Goal: Task Accomplishment & Management: Manage account settings

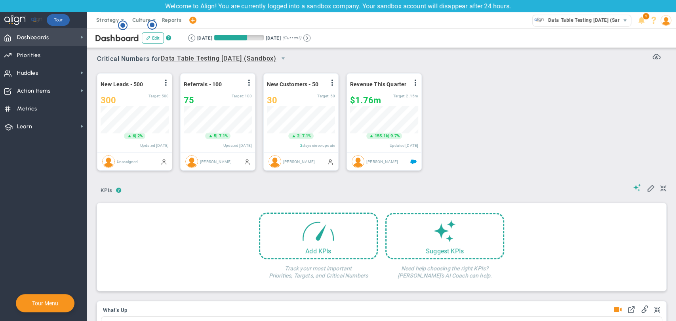
click at [67, 34] on span "Dashboards Dashboards" at bounding box center [43, 37] width 87 height 18
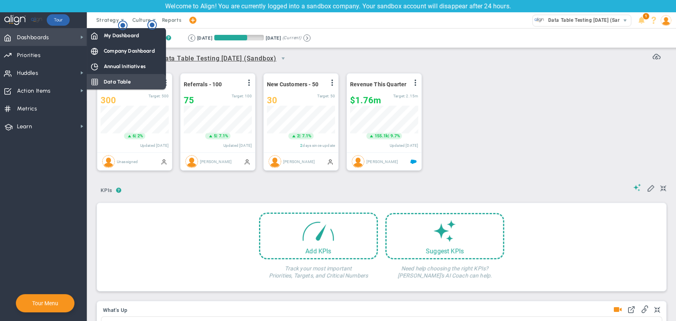
click at [119, 80] on span "Data Table" at bounding box center [117, 82] width 27 height 8
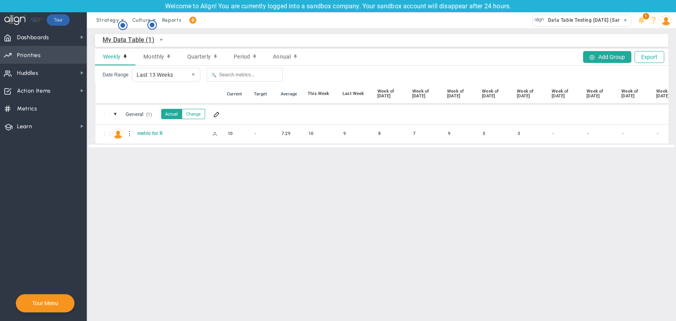
click at [53, 57] on span "Priorities Projects OKR Tree Priorities Projects OKRs" at bounding box center [43, 55] width 87 height 18
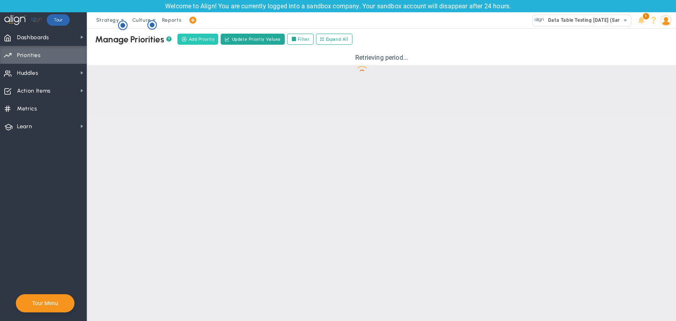
click at [192, 42] on span "Add Priority" at bounding box center [201, 39] width 26 height 7
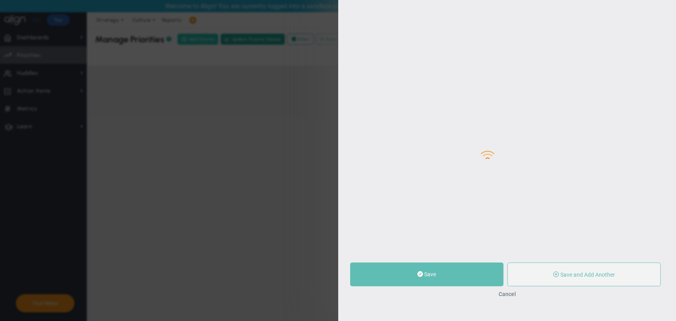
type input "0"
radio input "true"
type input "[PERSON_NAME] BM"
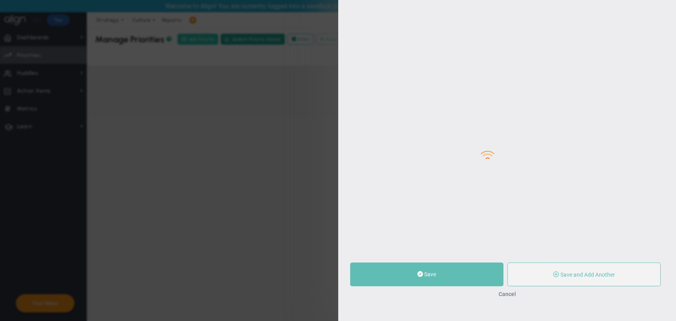
type input "0"
radio input "true"
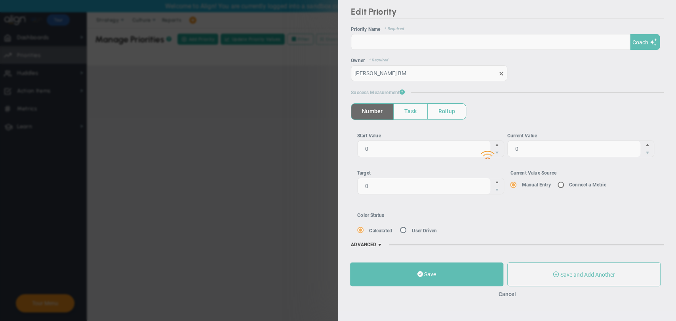
click at [457, 38] on div at bounding box center [507, 150] width 338 height 321
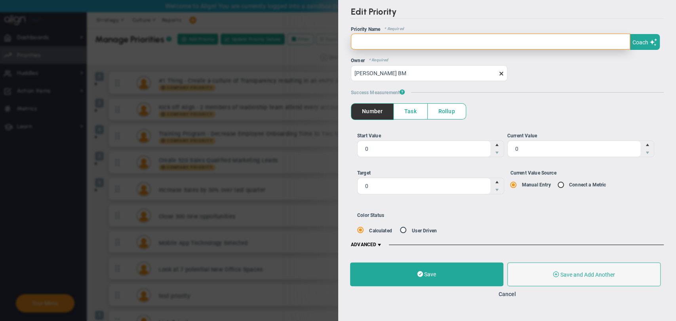
click at [456, 42] on input "text" at bounding box center [490, 42] width 279 height 16
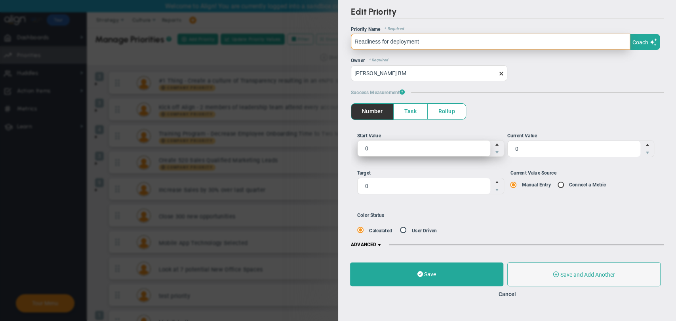
type input "Readiness for deployment"
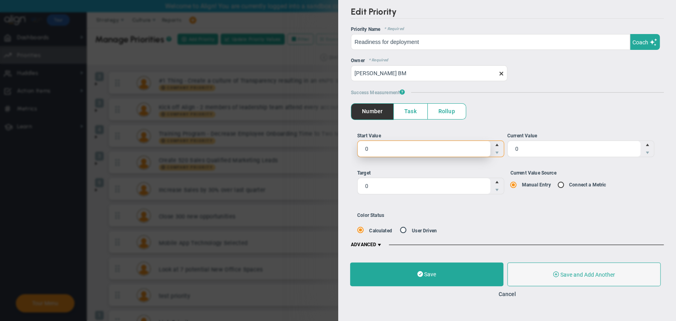
drag, startPoint x: 378, startPoint y: 150, endPoint x: 346, endPoint y: 147, distance: 31.8
click at [347, 147] on div "Edit Priority OKR Name Priority Name Readiness for deployment Coach AI Coach Re…" at bounding box center [507, 127] width 338 height 255
type input "10"
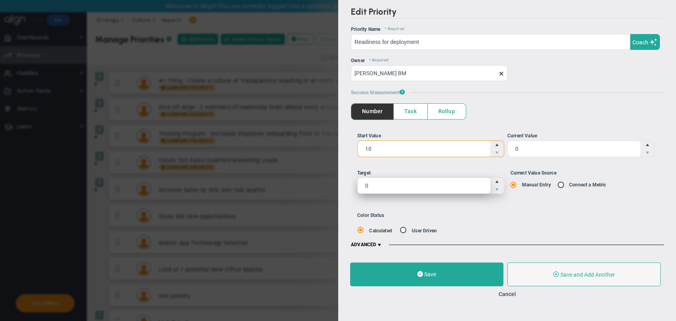
type input "10"
drag, startPoint x: 430, startPoint y: 183, endPoint x: 313, endPoint y: 183, distance: 116.4
click at [313, 183] on div "Edit Priority OKR Name Priority Name Readiness for deployment Coach AI Coach Re…" at bounding box center [338, 160] width 676 height 321
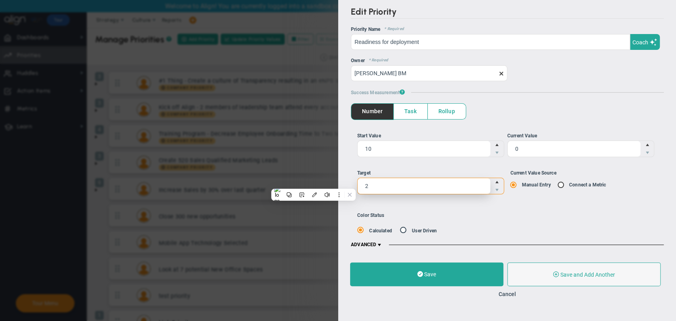
type input "20"
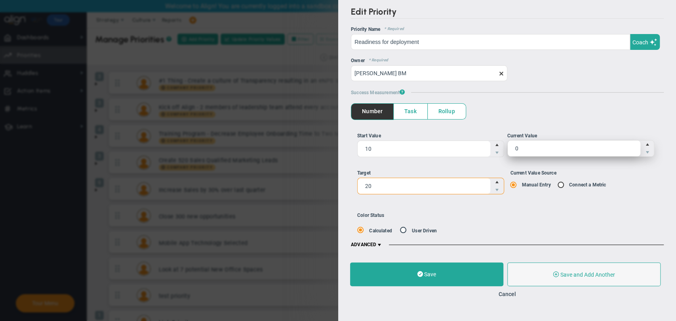
type input "20"
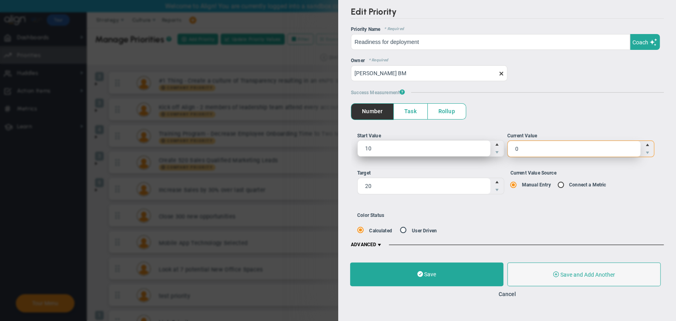
drag, startPoint x: 529, startPoint y: 145, endPoint x: 424, endPoint y: 145, distance: 104.5
click at [424, 145] on ul "Start Value 10 10 Current Value 0 0" at bounding box center [507, 147] width 300 height 31
type input "30"
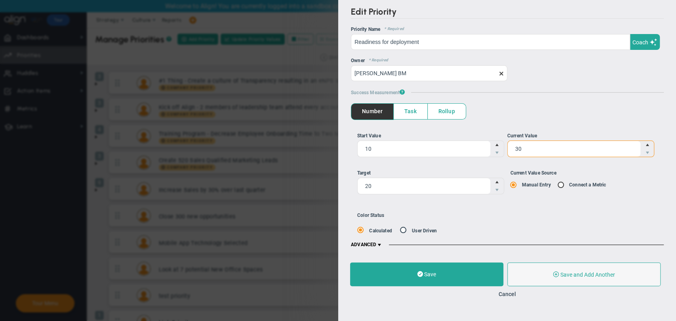
type input "30"
click at [558, 183] on span at bounding box center [561, 184] width 8 height 6
click at [520, 183] on input "Current Value Source Manual Entry Connect a Metric" at bounding box center [516, 185] width 8 height 6
click at [559, 183] on input "Current Value Source Manual Entry Connect a Metric" at bounding box center [563, 185] width 8 height 6
radio input "true"
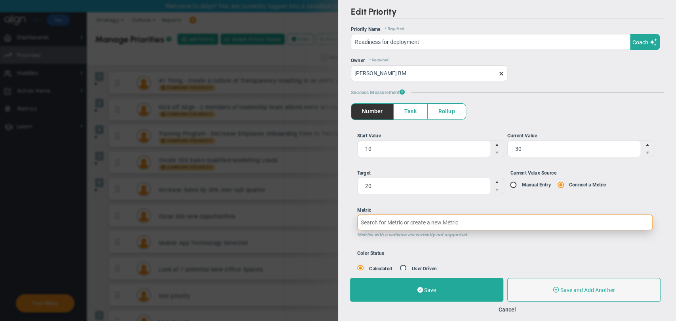
click at [483, 219] on input "Metric Metrics with a cadence are currently not supported." at bounding box center [505, 223] width 296 height 16
type input "me"
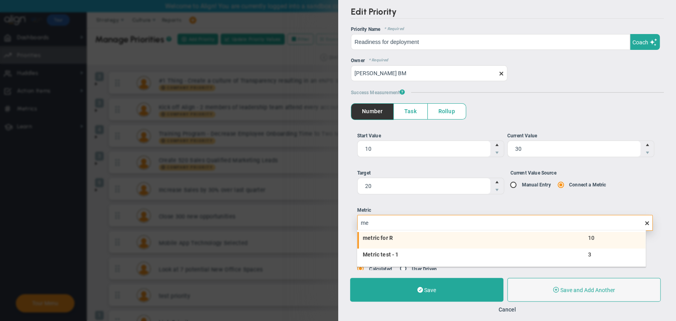
click at [417, 238] on span "metric for R" at bounding box center [446, 238] width 167 height 6
type input "10"
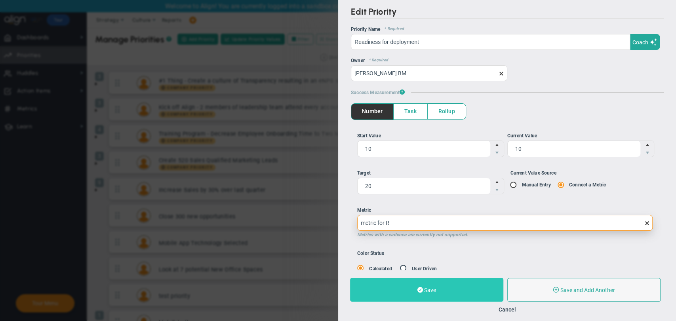
type input "metric for R"
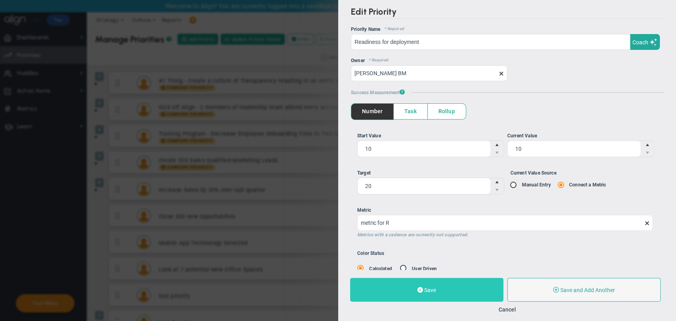
click at [438, 282] on button "Save" at bounding box center [426, 290] width 153 height 24
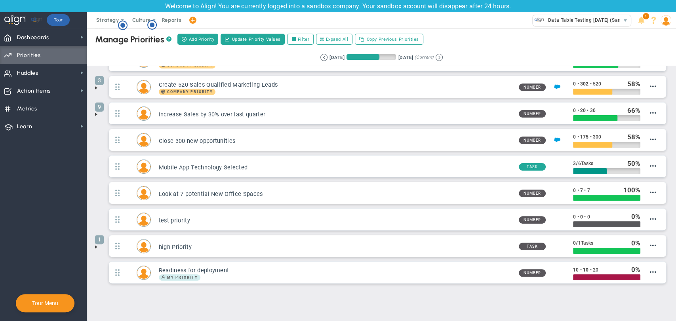
scroll to position [87, 0]
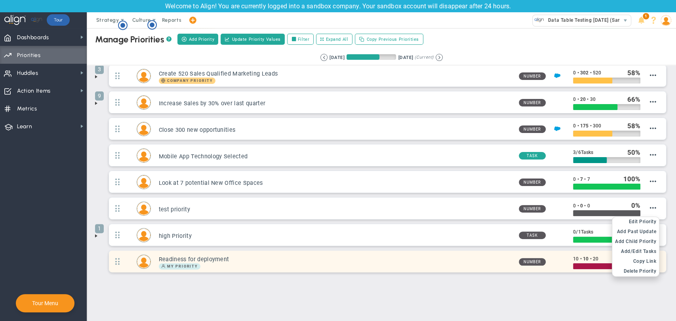
click at [647, 257] on li "Copy Link" at bounding box center [635, 262] width 47 height 10
click at [643, 221] on span "Edit Priority" at bounding box center [643, 222] width 28 height 6
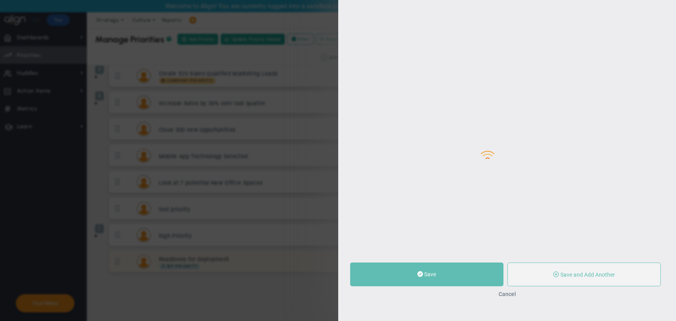
type input "Readiness for deployment"
type input "10"
type input "20"
radio input "true"
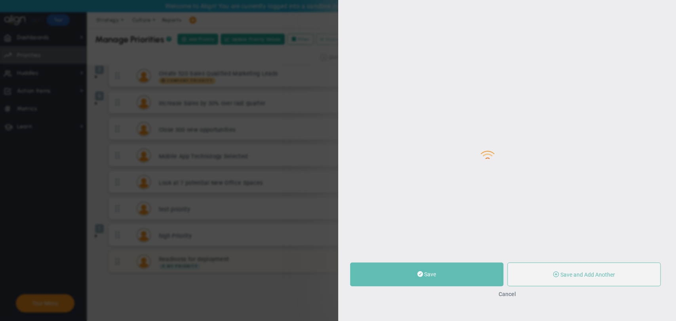
type input "[PERSON_NAME] BM"
type input "10"
type input "20"
radio input "true"
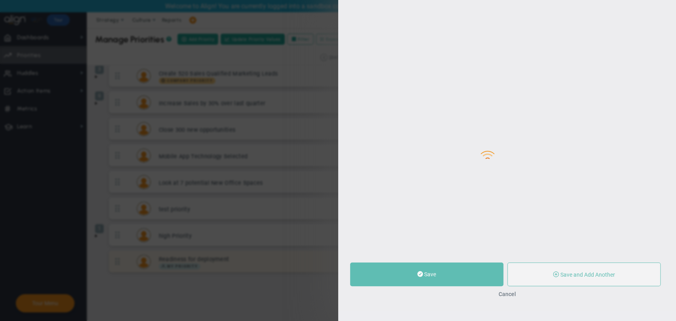
type input "metric for R"
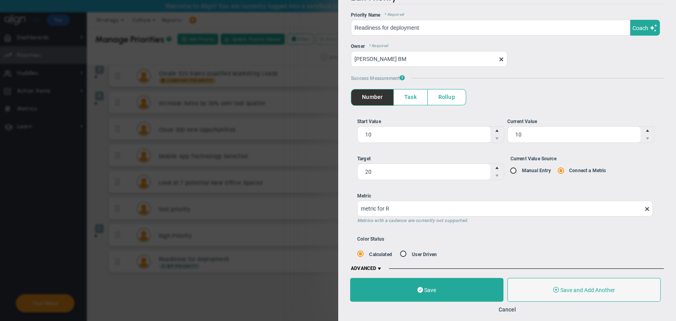
scroll to position [22, 0]
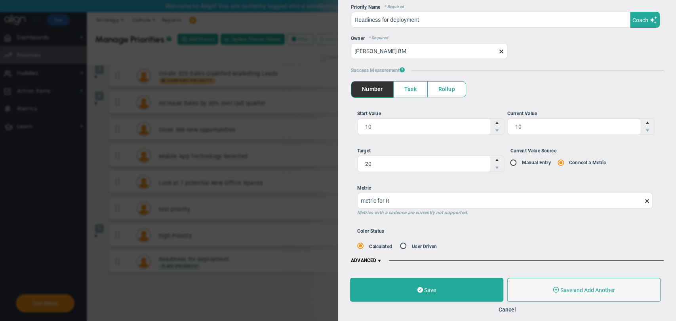
click at [412, 89] on span "Task" at bounding box center [410, 89] width 34 height 15
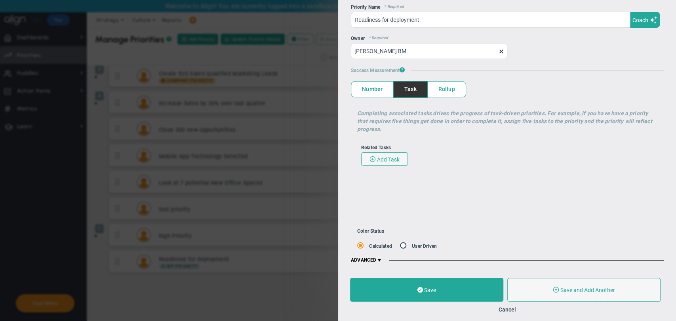
scroll to position [0, 0]
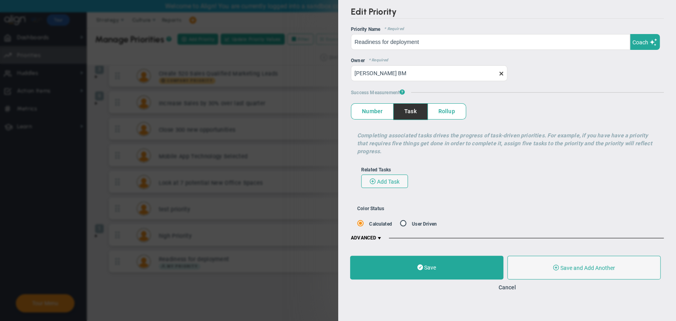
click at [377, 112] on span "Number" at bounding box center [372, 111] width 42 height 15
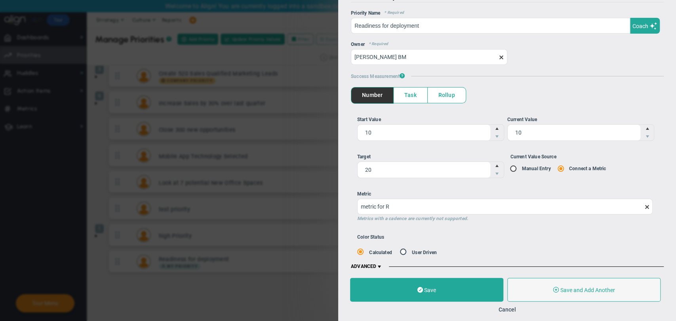
scroll to position [22, 0]
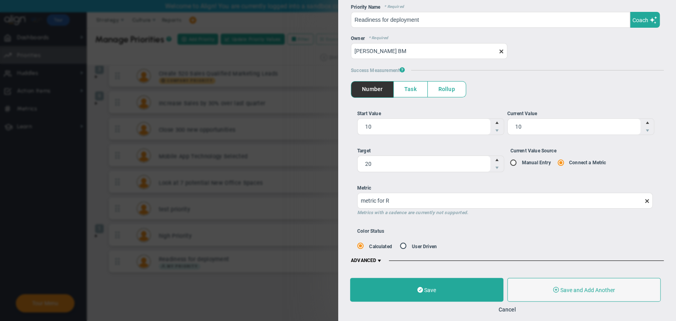
click at [380, 259] on span at bounding box center [379, 261] width 6 height 6
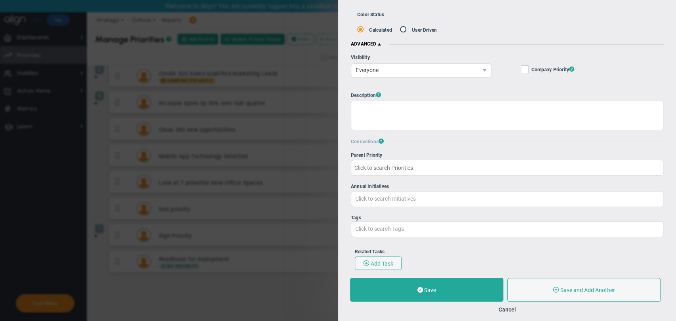
scroll to position [242, 0]
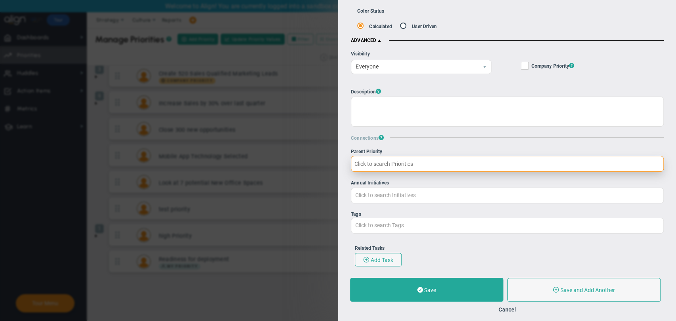
click at [427, 162] on input "Parent Priority" at bounding box center [507, 164] width 313 height 16
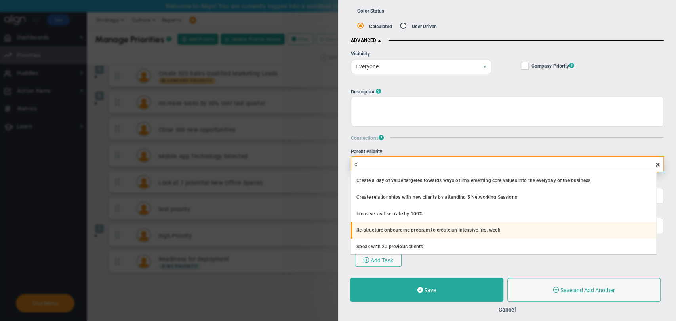
click at [427, 228] on li "Re-structure onboarding program to create an intensive first week" at bounding box center [503, 230] width 305 height 17
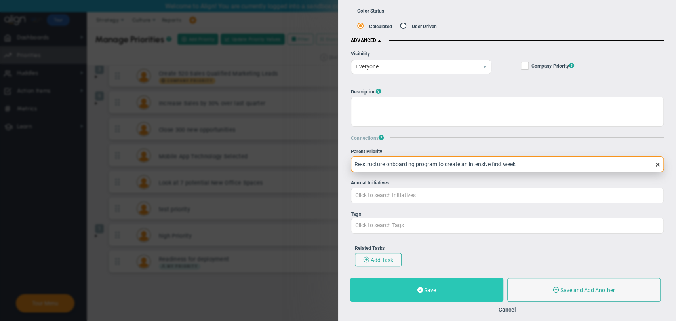
type input "Re-structure onboarding program to create an intensive first week"
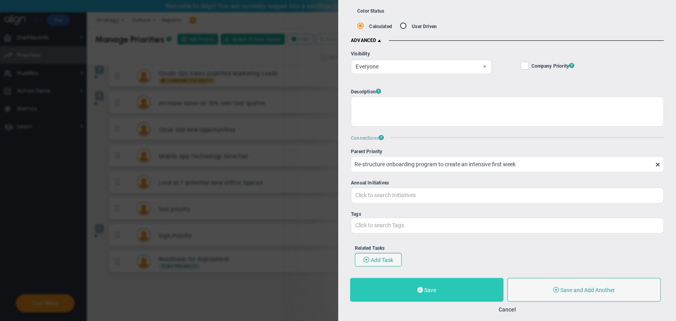
click at [428, 288] on span "Save" at bounding box center [430, 290] width 12 height 6
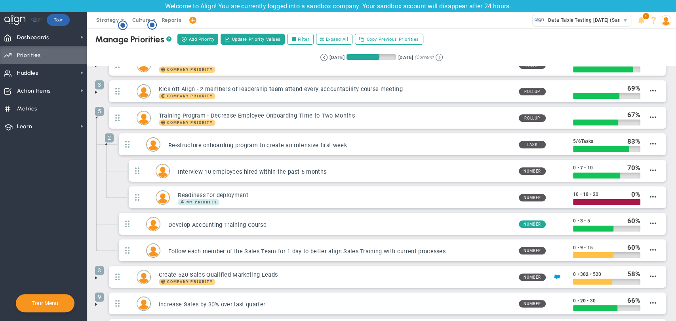
scroll to position [26, 0]
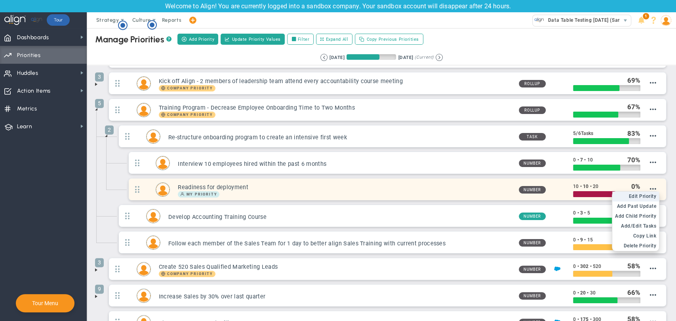
click at [640, 200] on li "Edit OKR Edit Priority" at bounding box center [635, 197] width 47 height 10
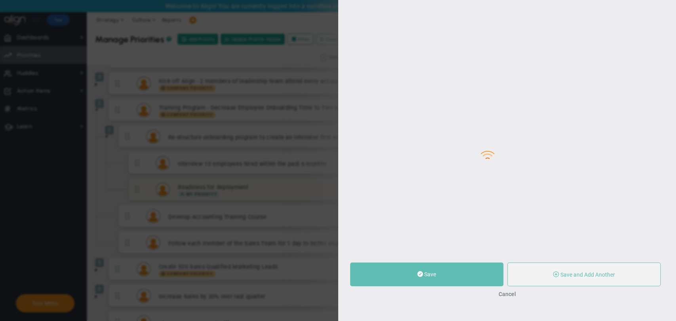
type input "Readiness for deployment"
type input "10"
type input "20"
radio input "true"
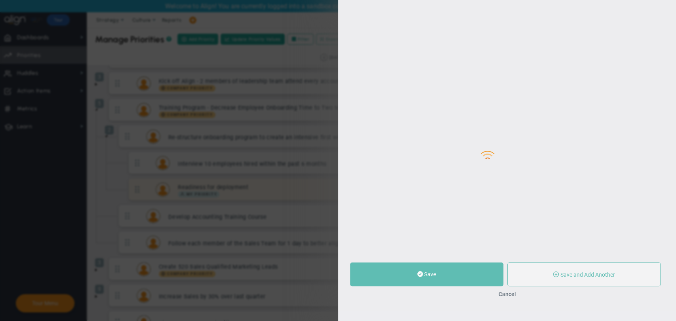
type input "[PERSON_NAME] BM"
type input "10"
type input "20"
radio input "true"
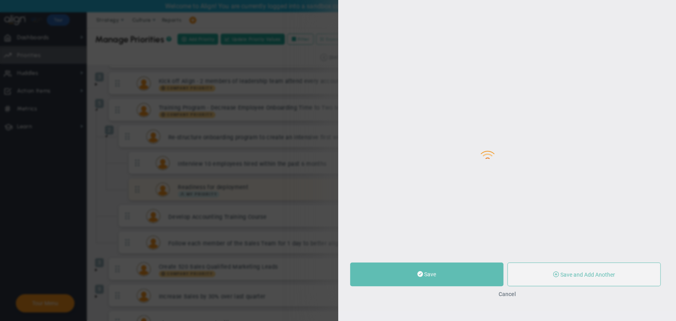
type input "metric for R"
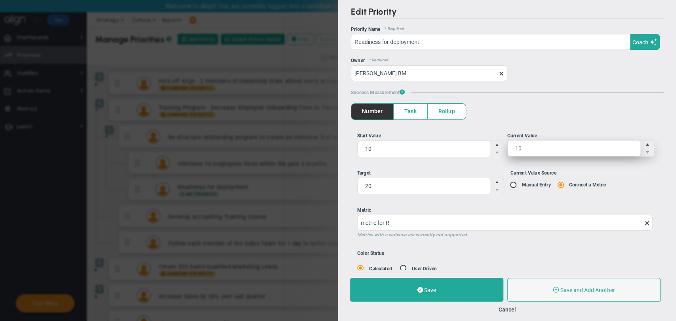
click at [531, 148] on span "10 10" at bounding box center [580, 148] width 147 height 17
click at [531, 148] on input "10" at bounding box center [573, 149] width 133 height 16
type input "15.5"
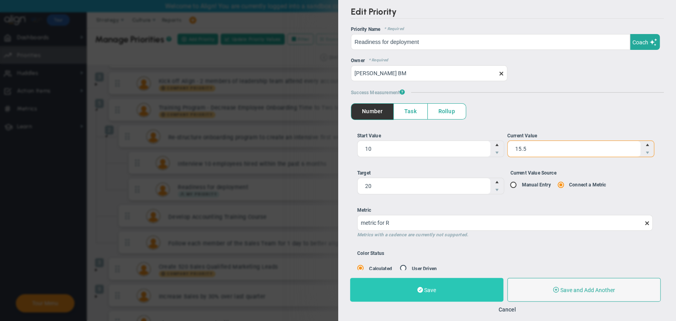
type input "15.5"
click at [412, 288] on button "Save" at bounding box center [426, 290] width 153 height 24
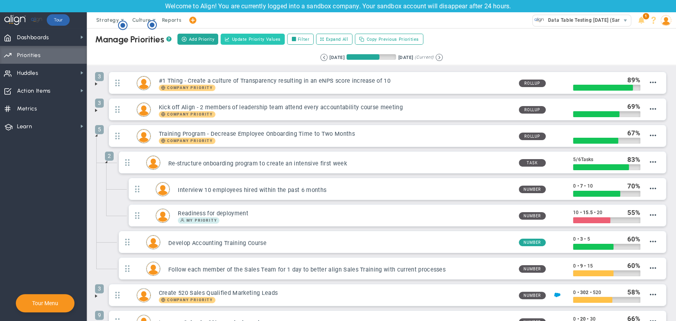
click at [254, 35] on button "Update Priority Values" at bounding box center [253, 39] width 64 height 11
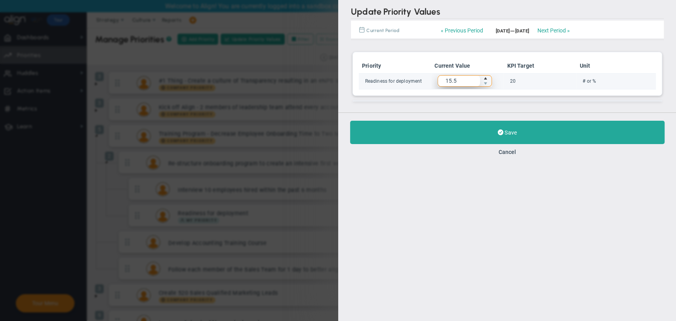
click at [472, 78] on span "15.5 15.5" at bounding box center [464, 80] width 54 height 11
type input "15.8"
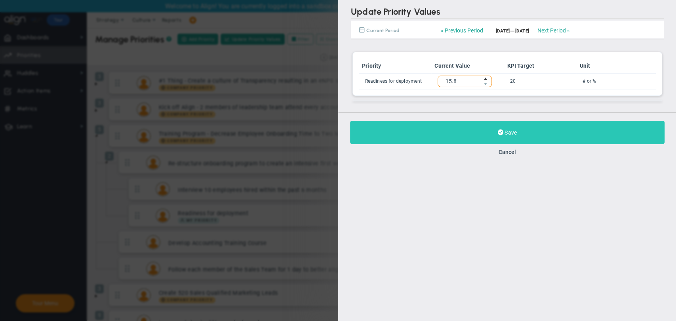
click at [474, 137] on button "Save" at bounding box center [507, 132] width 314 height 23
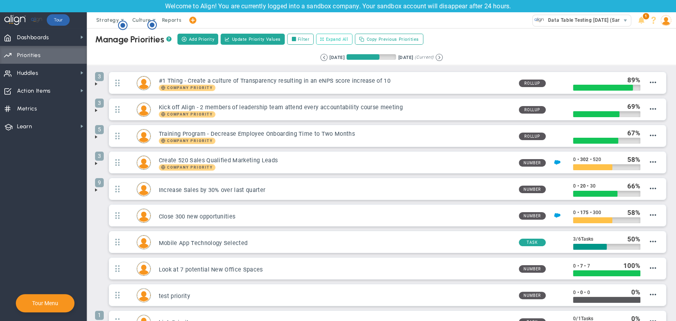
click at [339, 40] on span "Expand All" at bounding box center [337, 39] width 23 height 7
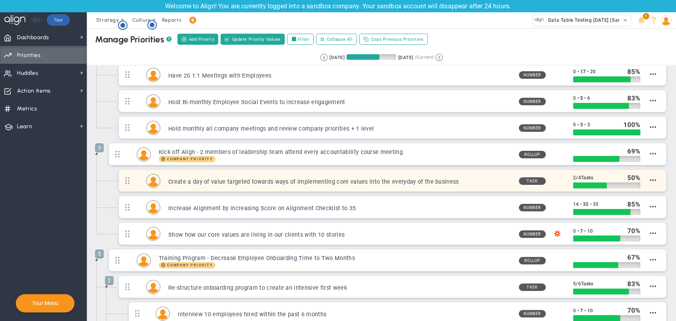
scroll to position [88, 0]
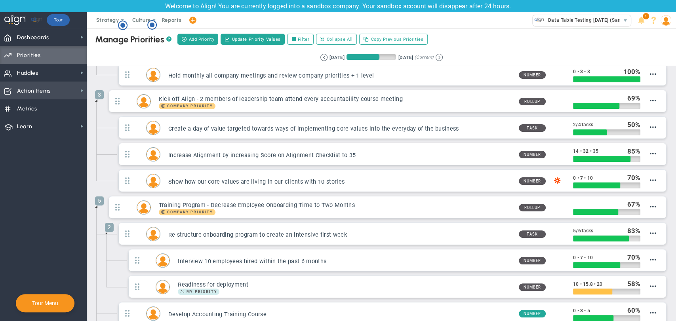
click at [54, 82] on span "Action Items Action Items" at bounding box center [43, 91] width 87 height 18
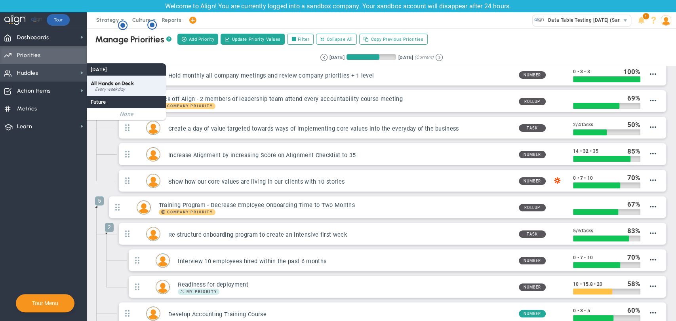
click at [127, 89] on div "Every weekday" at bounding box center [128, 89] width 67 height 5
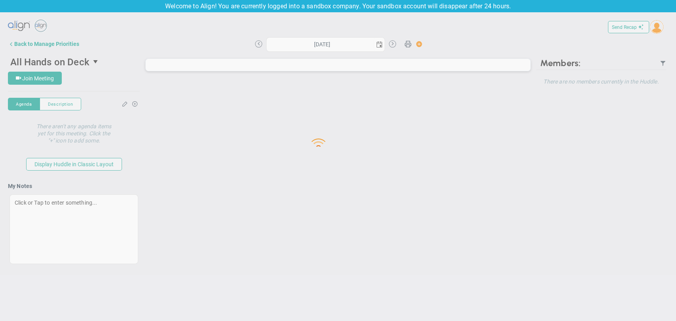
type input "[DATE]"
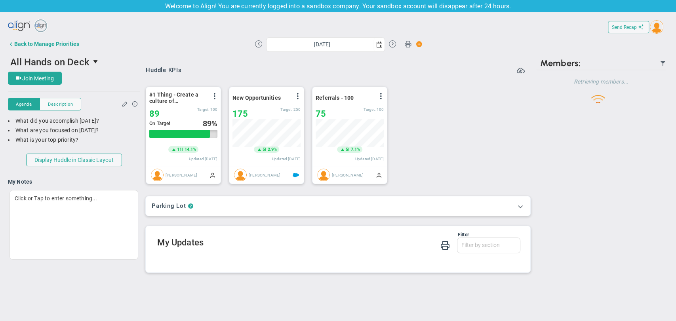
scroll to position [28, 68]
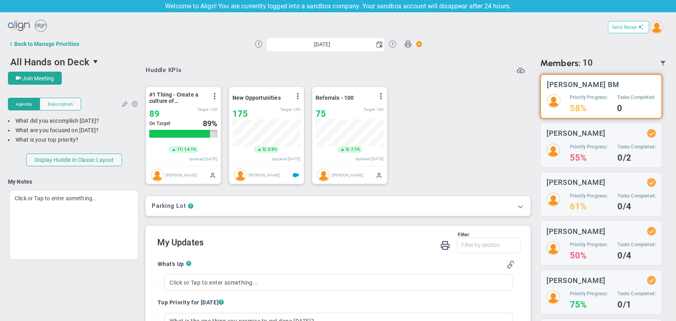
click at [616, 25] on span "Send Recap" at bounding box center [624, 28] width 25 height 6
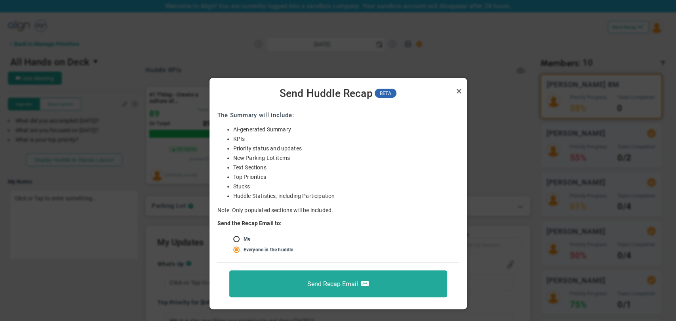
click at [256, 238] on li "Me" at bounding box center [346, 239] width 226 height 8
click at [240, 239] on input "radio" at bounding box center [239, 239] width 8 height 6
radio input "true"
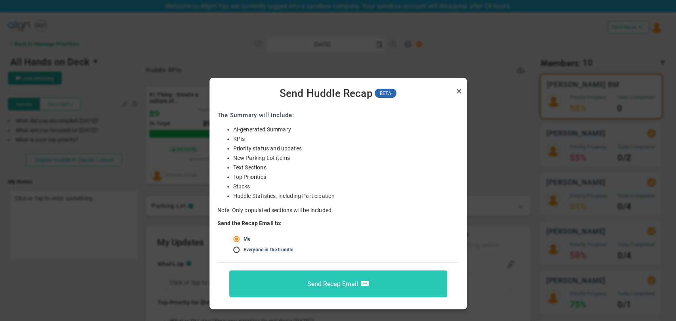
click at [294, 278] on button "Send Recap Email" at bounding box center [338, 283] width 218 height 27
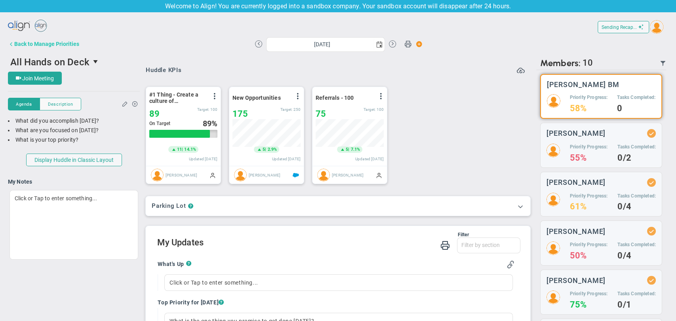
click at [69, 46] on div "Back to Manage Priorities" at bounding box center [46, 44] width 65 height 6
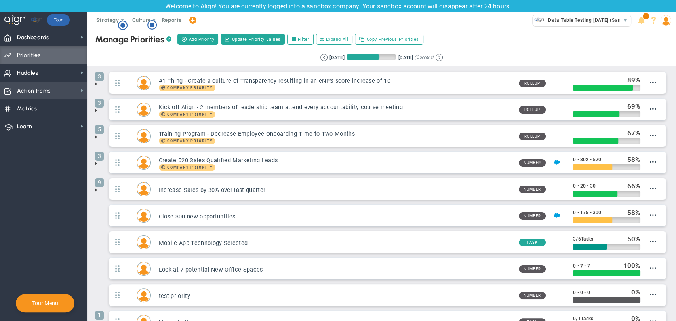
click at [53, 87] on span "Action Items Action Items" at bounding box center [43, 91] width 87 height 18
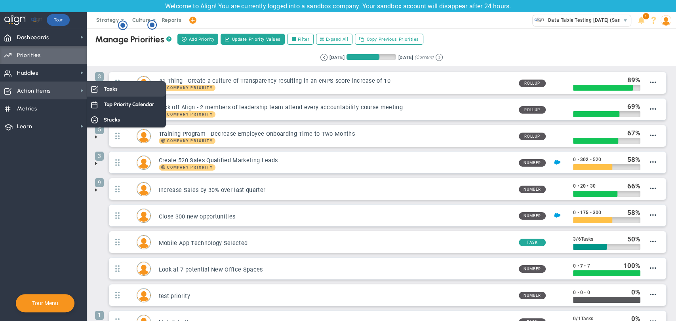
click at [97, 89] on span at bounding box center [94, 88] width 7 height 7
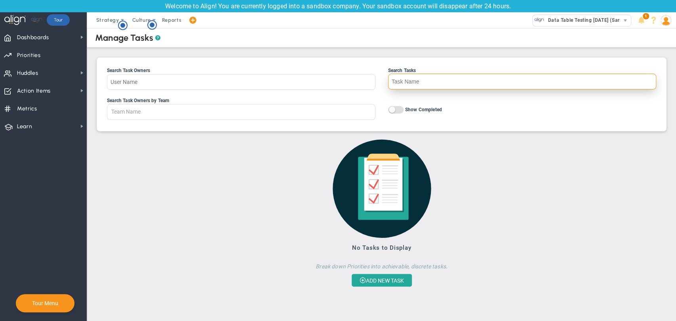
click at [400, 82] on input "Search Tasks" at bounding box center [522, 82] width 268 height 16
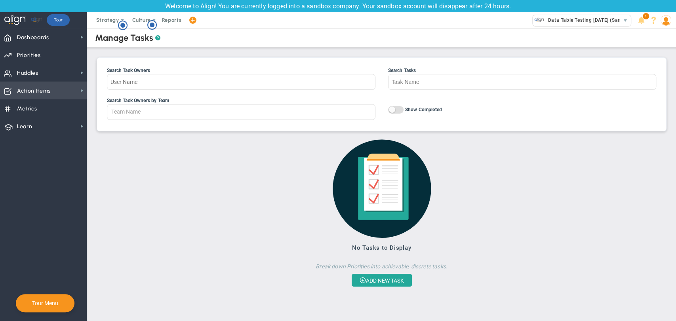
click at [53, 89] on span "Action Items Action Items" at bounding box center [43, 91] width 87 height 18
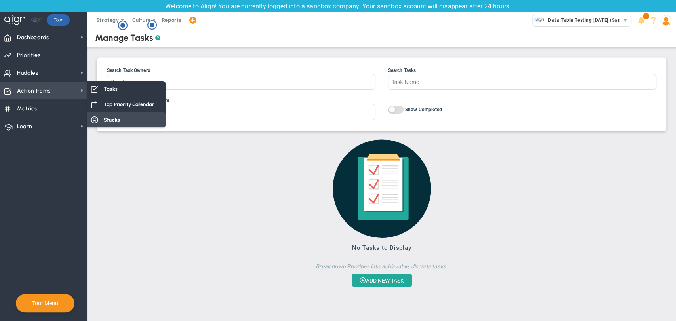
click at [127, 115] on div "Stucks" at bounding box center [126, 119] width 79 height 15
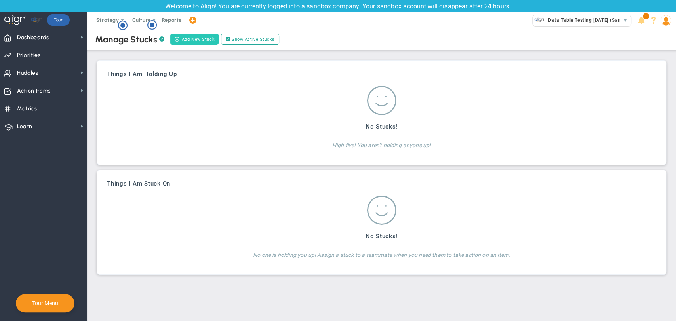
click at [180, 36] on button "Add New Stuck" at bounding box center [194, 39] width 48 height 11
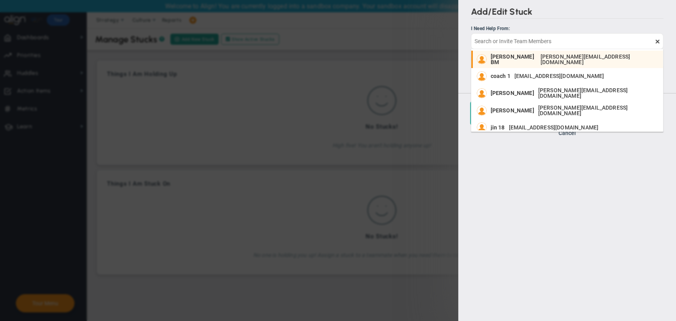
click at [541, 58] on span "[PERSON_NAME][EMAIL_ADDRESS][DOMAIN_NAME]" at bounding box center [598, 59] width 114 height 11
type input "[PERSON_NAME] BM"
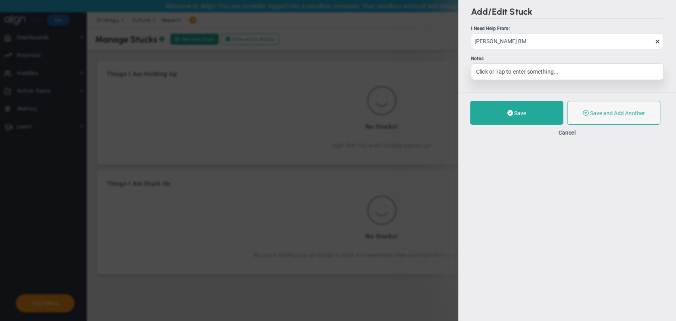
click at [511, 72] on div "Click or Tap to enter something..." at bounding box center [567, 71] width 192 height 17
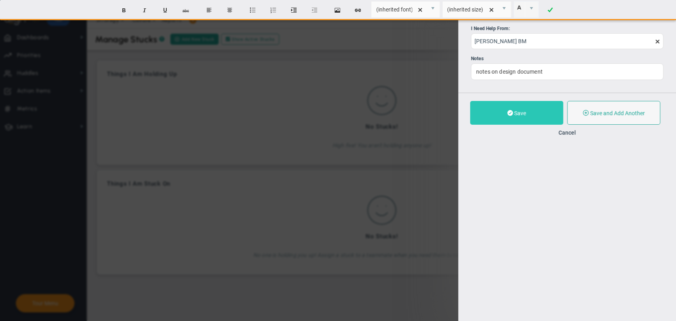
click at [527, 117] on button "Save" at bounding box center [516, 113] width 93 height 24
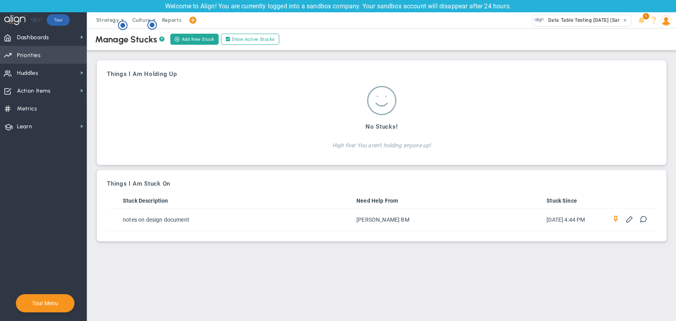
click at [52, 53] on span "Priorities Projects OKR Tree Priorities Projects OKRs" at bounding box center [43, 55] width 87 height 18
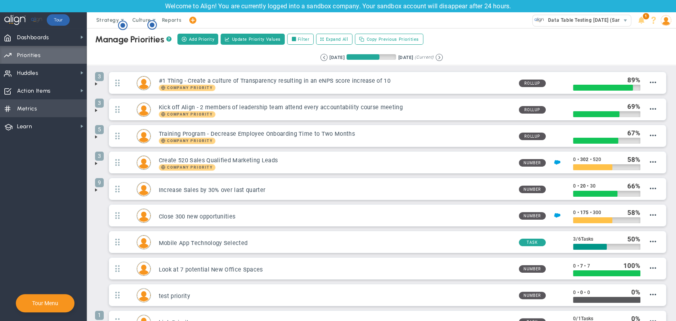
click at [45, 114] on span "Metrics Metrics" at bounding box center [43, 108] width 87 height 18
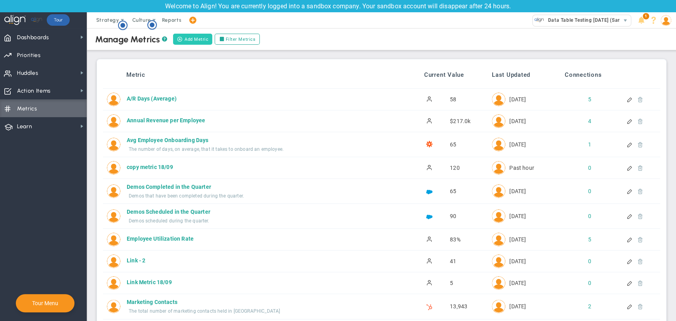
click at [196, 38] on button "Add Metric" at bounding box center [192, 39] width 39 height 11
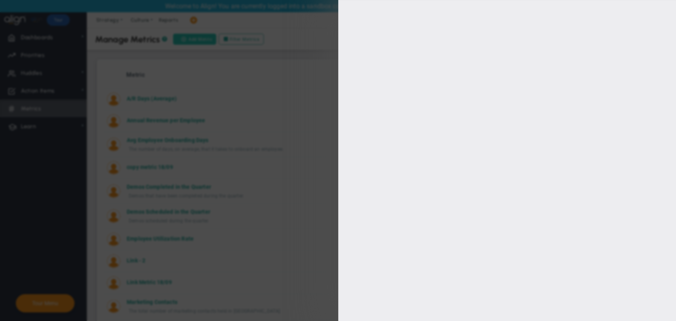
type input "[PERSON_NAME] BM"
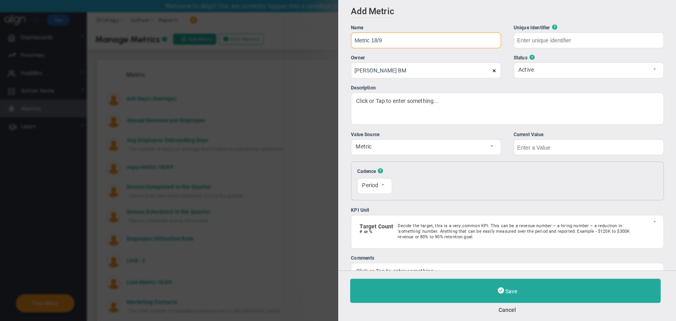
type input "Metric 18/9"
click at [570, 41] on input "text" at bounding box center [588, 40] width 150 height 16
type input "Metric-18/9"
click at [419, 40] on input "Metric 18/9" at bounding box center [426, 40] width 150 height 16
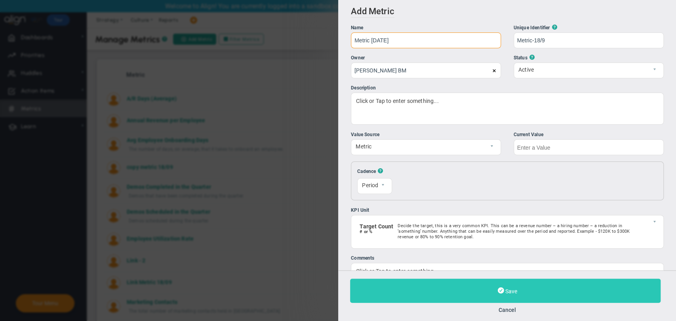
type input "Metric 18/9/2025"
click at [510, 292] on span "Save" at bounding box center [511, 291] width 12 height 6
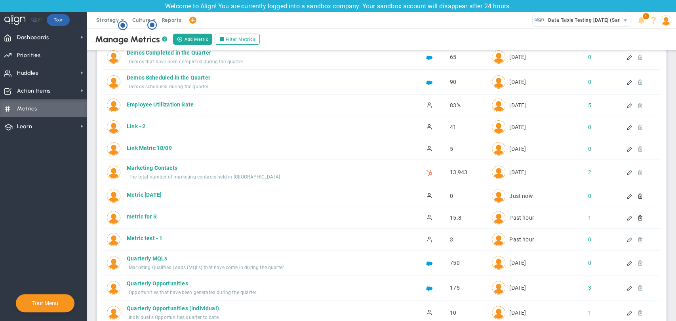
scroll to position [88, 0]
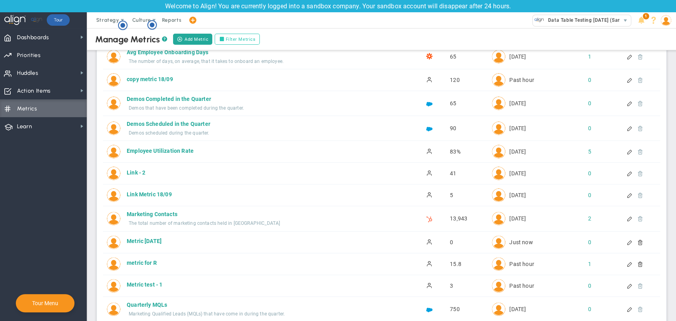
click at [246, 45] on label "Filter Metrics" at bounding box center [237, 39] width 45 height 11
click at [226, 42] on input "Filter Metrics" at bounding box center [224, 40] width 6 height 6
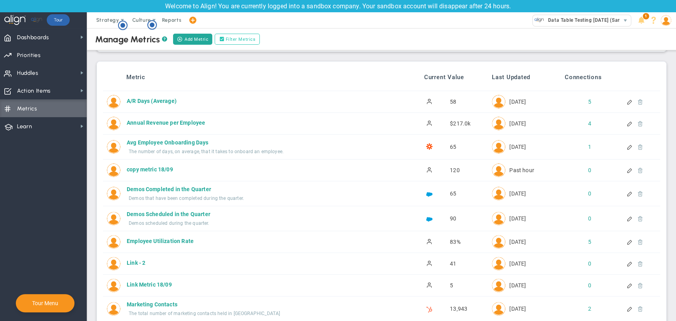
scroll to position [178, 0]
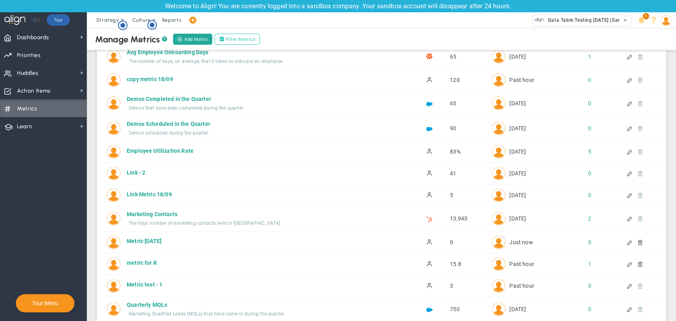
click at [246, 40] on label "Filter Metrics" at bounding box center [237, 39] width 45 height 11
click at [226, 40] on input "Filter Metrics" at bounding box center [224, 40] width 6 height 6
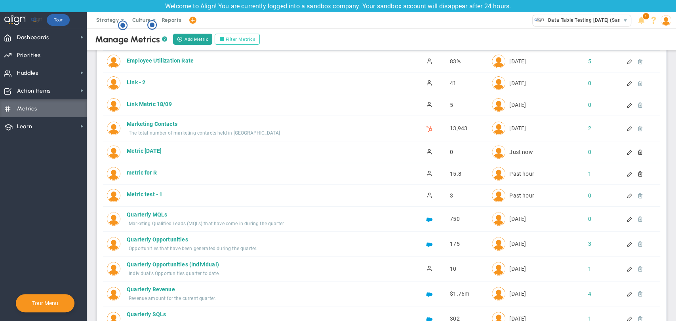
scroll to position [88, 0]
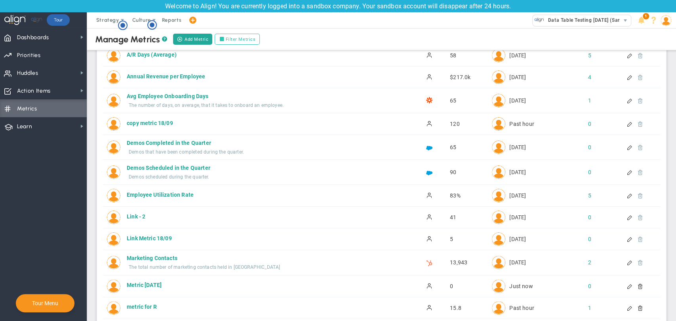
click at [242, 41] on label "Filter Metrics" at bounding box center [237, 39] width 45 height 11
click at [226, 41] on input "Filter Metrics" at bounding box center [224, 40] width 6 height 6
checkbox input "true"
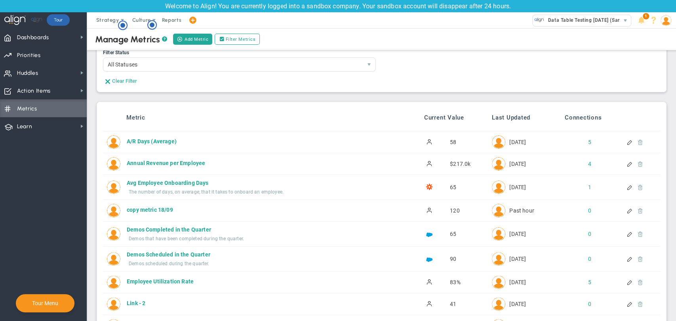
scroll to position [0, 0]
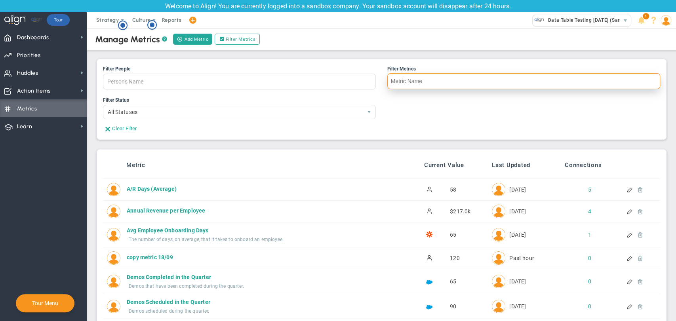
click at [420, 84] on input "Filter Metrics" at bounding box center [523, 81] width 273 height 16
type input "2025"
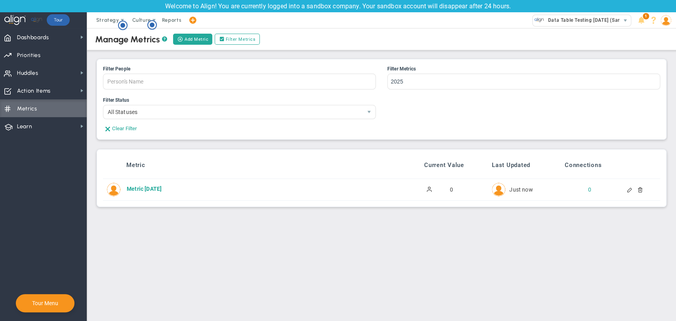
click at [628, 192] on div at bounding box center [630, 190] width 7 height 6
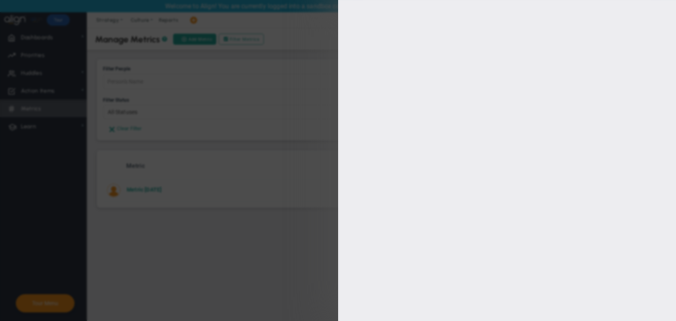
type input "Metric 18/9/2025"
type input "Metric-18/9"
type input "[PERSON_NAME] BM"
type input "0"
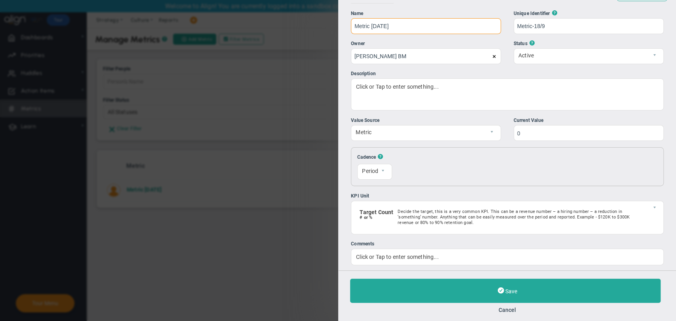
scroll to position [22, 0]
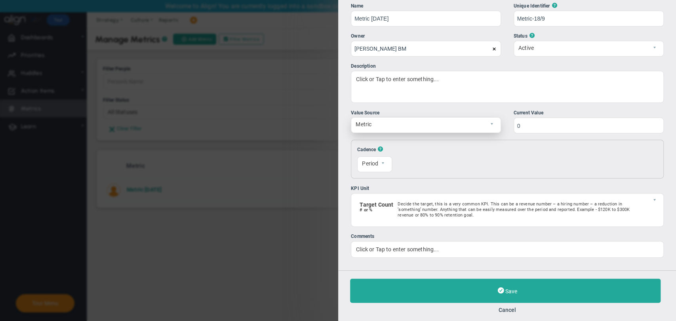
click at [481, 130] on span "Metric" at bounding box center [419, 124] width 136 height 13
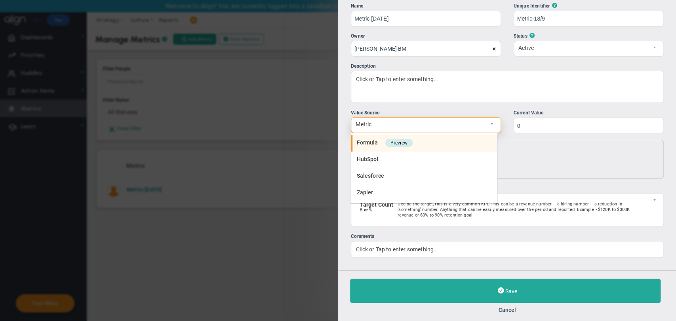
click at [454, 150] on li "Formula Preview" at bounding box center [424, 143] width 146 height 17
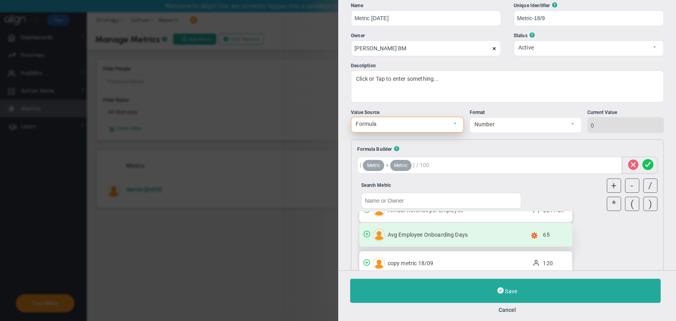
scroll to position [44, 0]
click at [441, 234] on span "Avg Employee Onboarding Days" at bounding box center [455, 234] width 136 height 6
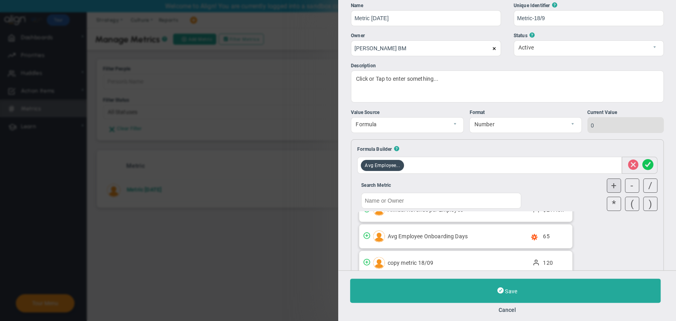
click at [608, 185] on div "+" at bounding box center [613, 186] width 14 height 14
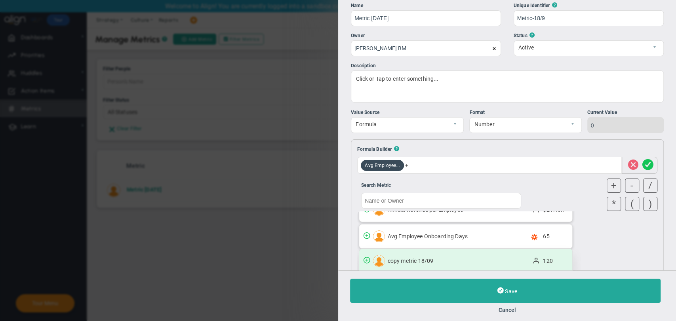
click at [549, 259] on span "120" at bounding box center [557, 261] width 29 height 6
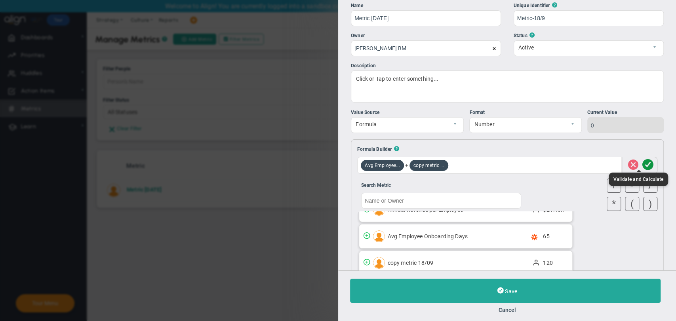
click at [642, 168] on span at bounding box center [647, 165] width 11 height 15
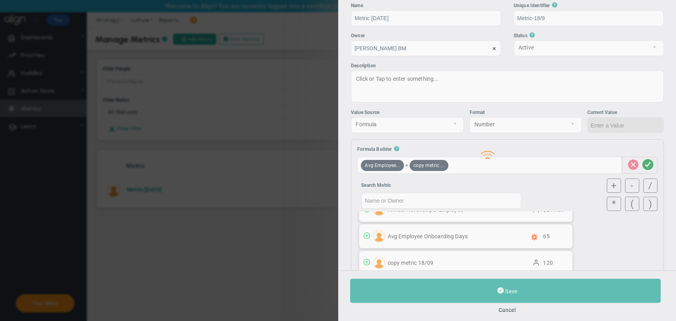
type input "185"
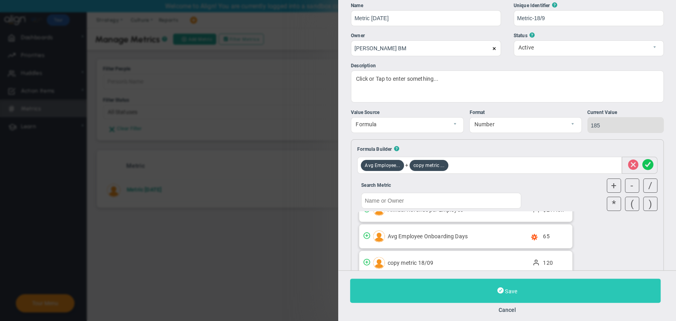
click at [534, 288] on button "Save" at bounding box center [505, 291] width 310 height 24
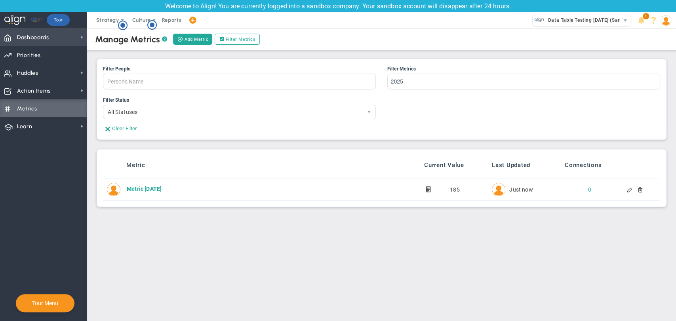
click at [56, 32] on span "Dashboards Dashboards" at bounding box center [43, 37] width 87 height 18
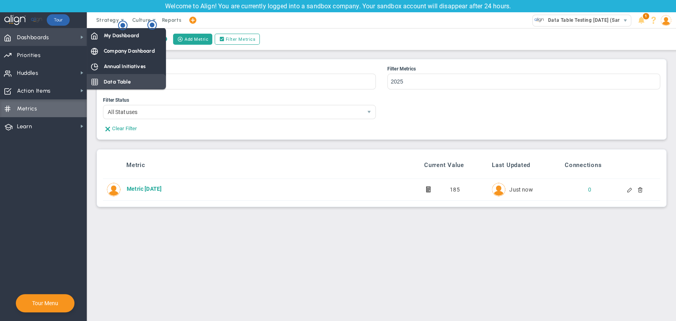
click at [112, 83] on span "Data Table" at bounding box center [117, 82] width 27 height 8
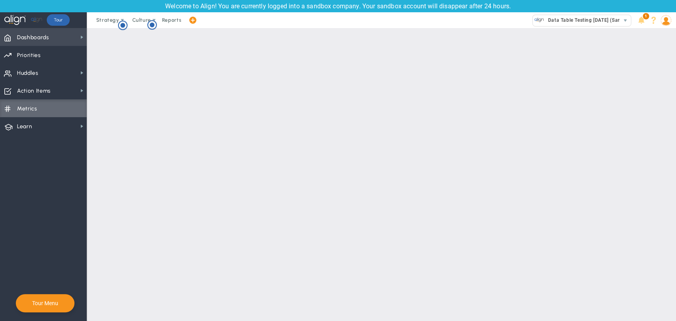
click at [63, 31] on span "Dashboards Dashboards" at bounding box center [43, 37] width 87 height 18
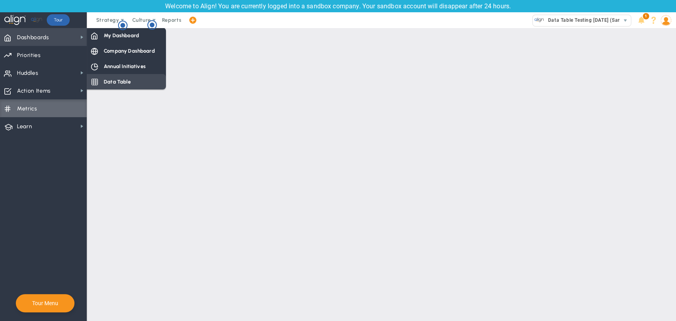
click at [111, 81] on span "Data Table" at bounding box center [117, 82] width 27 height 8
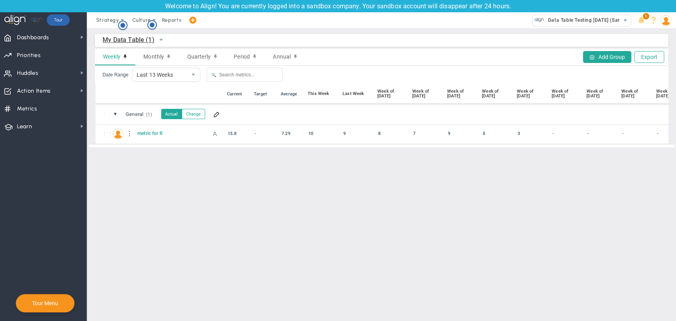
click at [665, 23] on img at bounding box center [665, 20] width 11 height 11
click at [217, 118] on button at bounding box center [216, 114] width 10 height 9
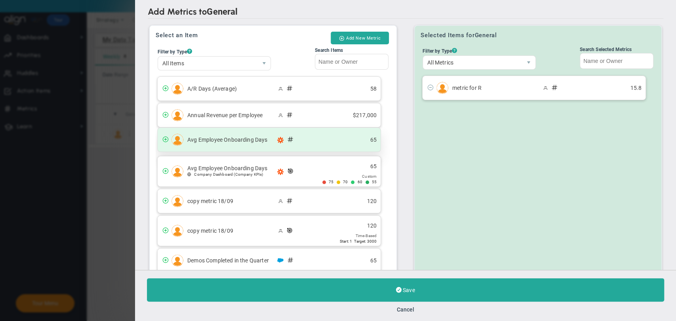
click at [278, 143] on span at bounding box center [288, 139] width 22 height 9
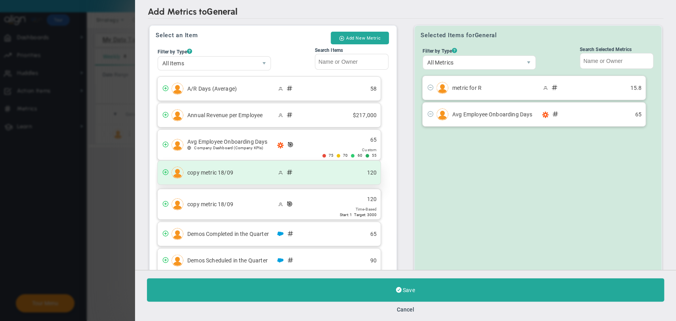
click at [271, 176] on div "copy metric 18/09 120" at bounding box center [269, 173] width 223 height 24
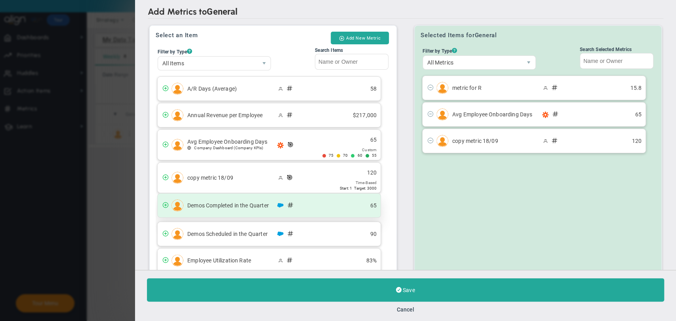
click at [292, 213] on div "Demos Completed in the Quarter 65" at bounding box center [269, 206] width 223 height 24
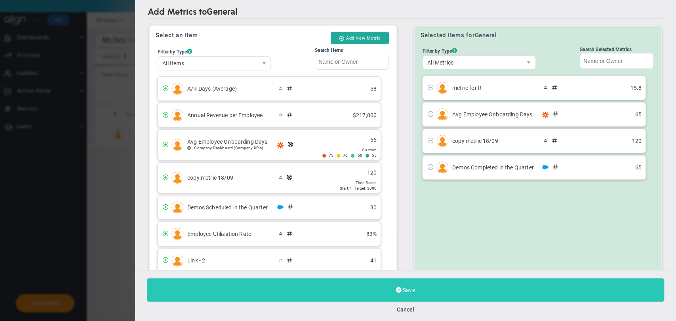
click at [360, 286] on button "Save" at bounding box center [405, 289] width 517 height 23
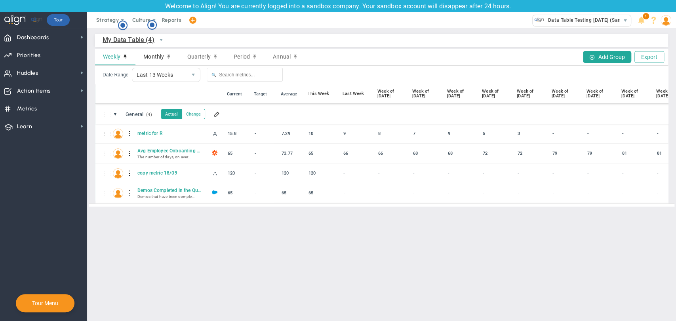
click at [156, 52] on div "Monthly" at bounding box center [157, 57] width 44 height 17
click at [192, 56] on span "Quarterly" at bounding box center [198, 56] width 23 height 6
click at [231, 56] on div "Period" at bounding box center [245, 57] width 39 height 17
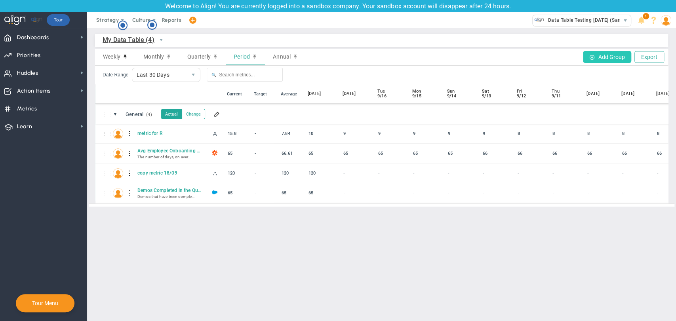
click at [615, 57] on button "Add Group" at bounding box center [607, 57] width 48 height 12
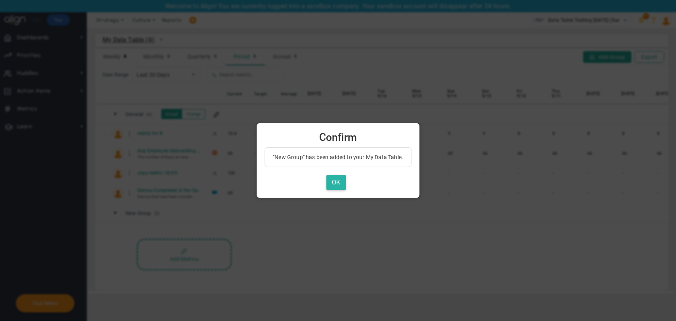
click at [344, 187] on button "OK" at bounding box center [335, 182] width 19 height 15
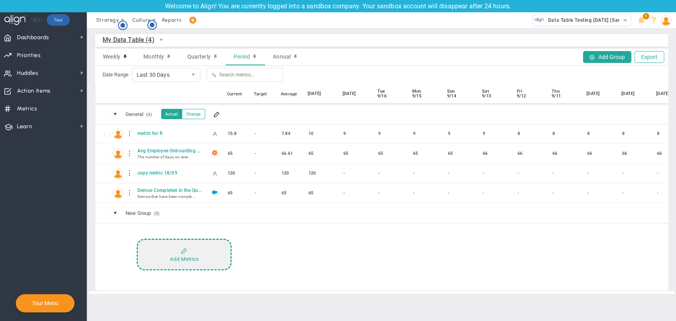
click at [184, 260] on div "Add Metrics" at bounding box center [184, 259] width 29 height 6
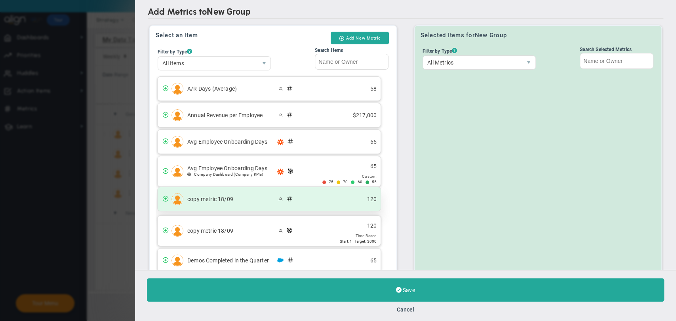
click at [234, 207] on div "copy metric 18/09 120" at bounding box center [269, 199] width 223 height 24
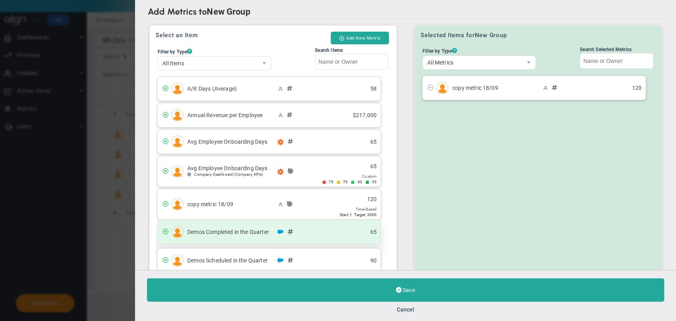
click at [232, 231] on span "Demos Completed in the Quarter" at bounding box center [231, 232] width 89 height 6
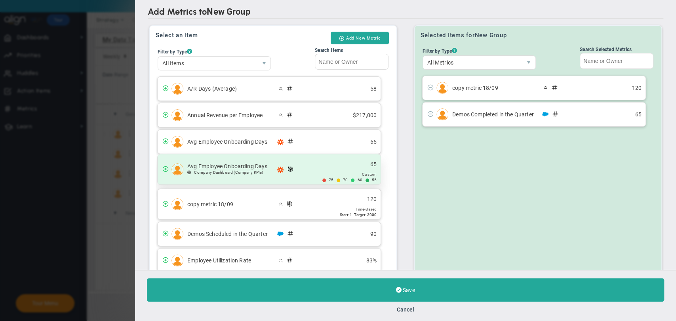
click at [231, 183] on div "Avg Employee Onboarding Days Company Dashboard (Company KPIs) 65 75 70 60 55" at bounding box center [269, 169] width 223 height 30
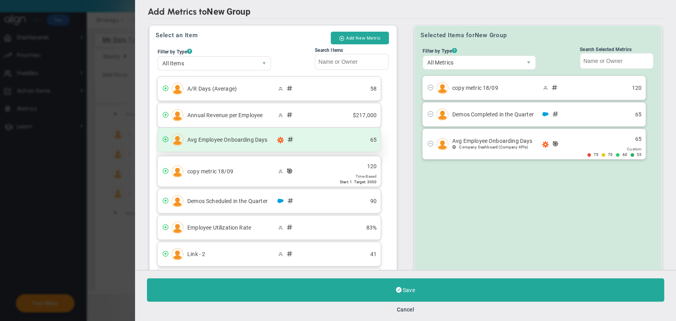
click at [231, 147] on div "Avg Employee Onboarding Days 65" at bounding box center [269, 140] width 223 height 24
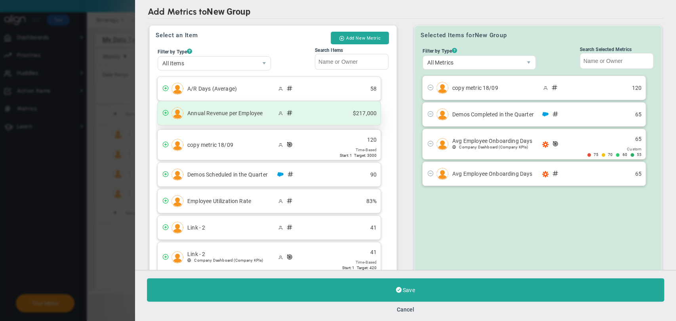
click at [236, 119] on div "Annual Revenue per Employee $217,000" at bounding box center [269, 113] width 223 height 24
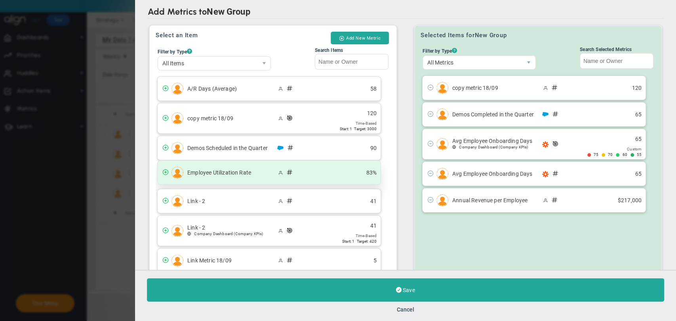
click at [244, 183] on div "Employee Utilization Rate 83%" at bounding box center [269, 173] width 223 height 24
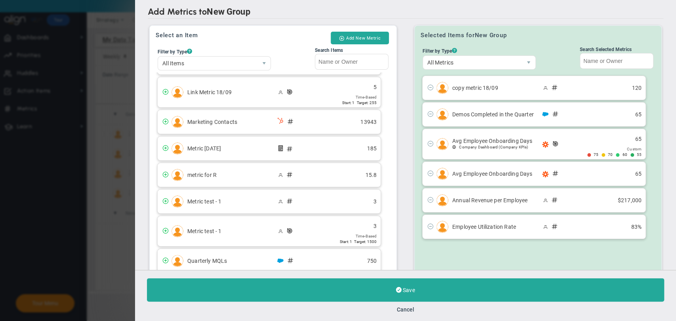
scroll to position [176, 0]
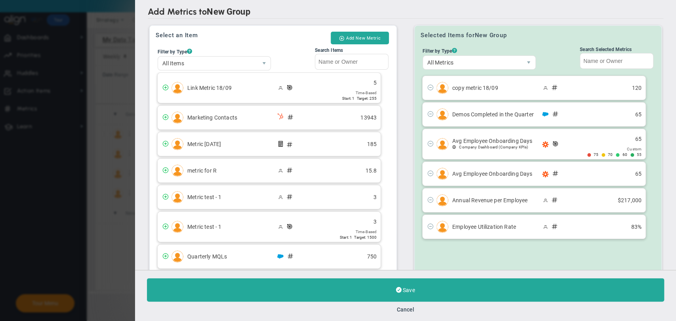
click at [243, 213] on div "Metric test - 1 3 Time-Based Start: 1 Target: 1500" at bounding box center [269, 227] width 223 height 30
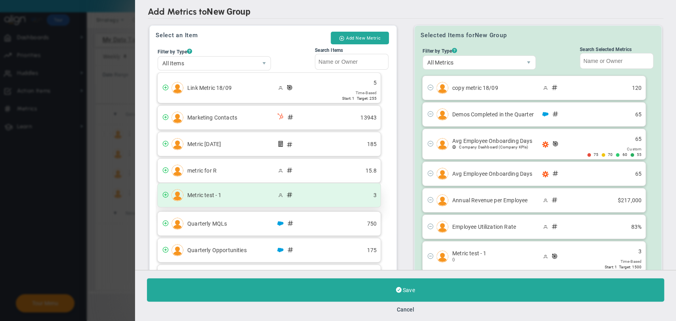
click at [241, 189] on div "Metric test - 1 3" at bounding box center [269, 195] width 223 height 24
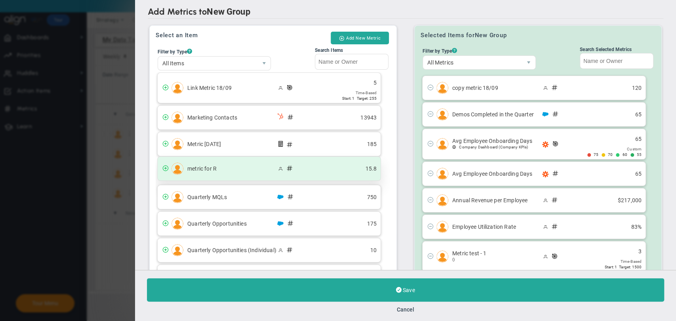
click at [240, 169] on span "metric for R" at bounding box center [231, 169] width 89 height 6
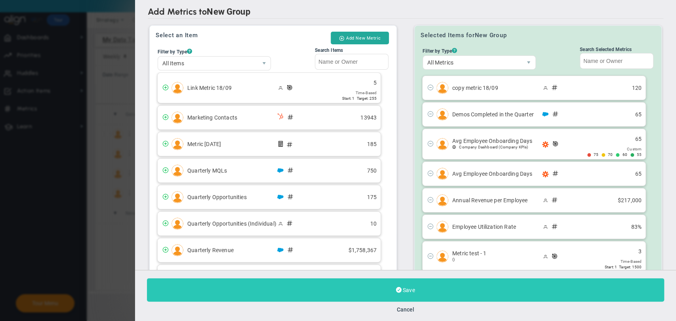
click at [308, 282] on button "Save" at bounding box center [405, 289] width 517 height 23
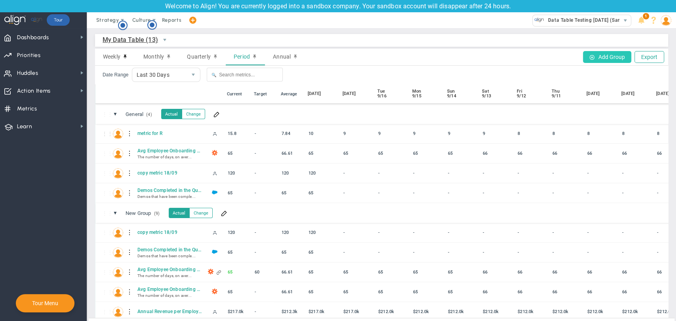
click at [607, 61] on button "Add Group" at bounding box center [607, 57] width 48 height 12
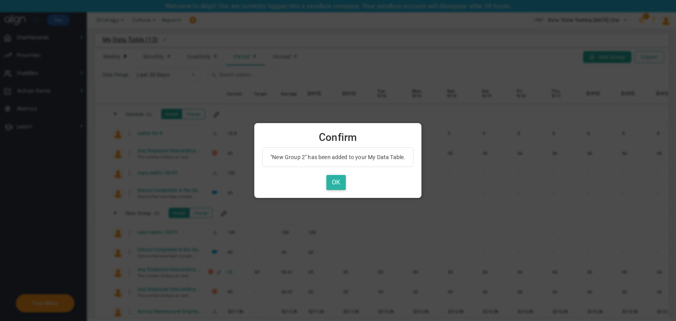
click at [333, 183] on button "OK" at bounding box center [335, 182] width 19 height 15
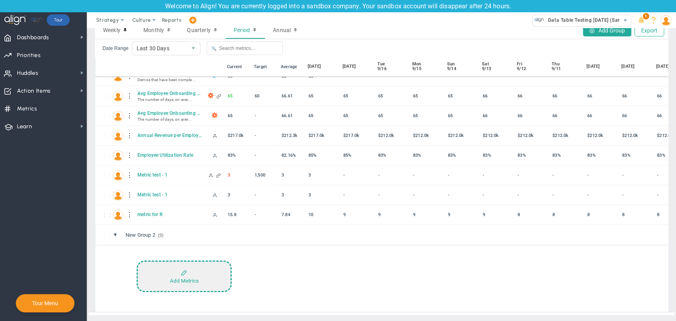
scroll to position [33, 0]
click at [169, 283] on button "Add Metrics" at bounding box center [184, 277] width 95 height 32
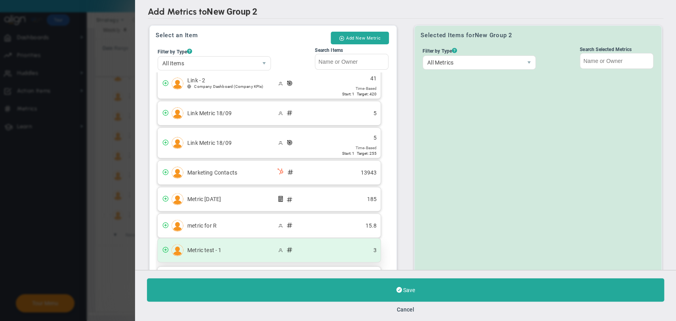
scroll to position [352, 0]
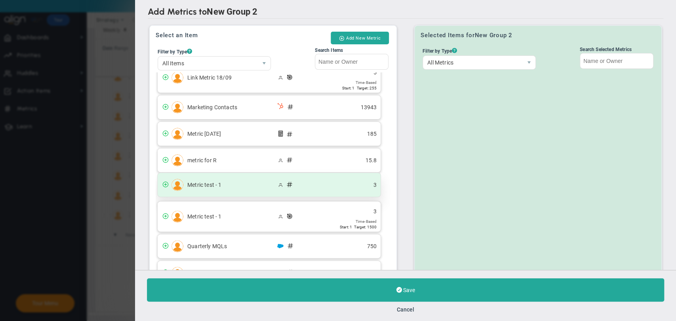
click at [250, 182] on span "Metric test - 1" at bounding box center [231, 185] width 89 height 6
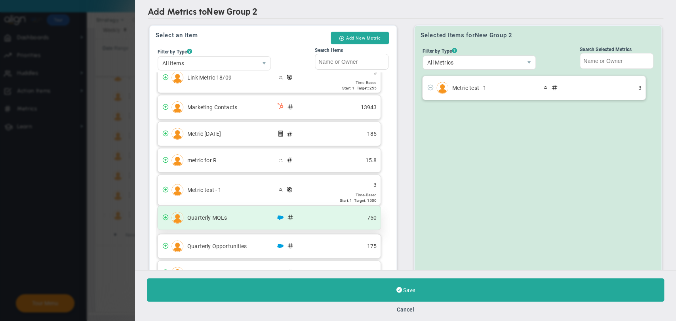
click at [246, 222] on div "Quarterly MQLs 750" at bounding box center [269, 218] width 223 height 24
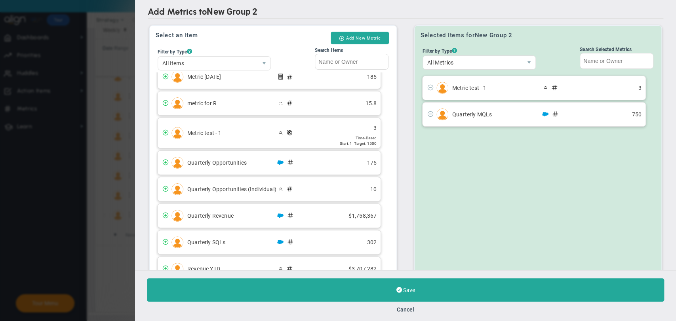
scroll to position [528, 0]
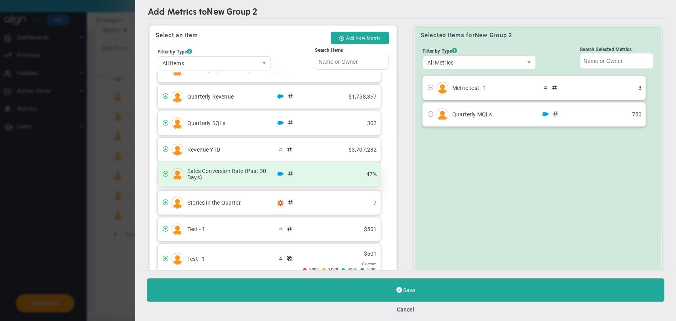
click at [251, 180] on div "Sales Conversion Rate (Past 30 Days) 47%" at bounding box center [269, 174] width 223 height 24
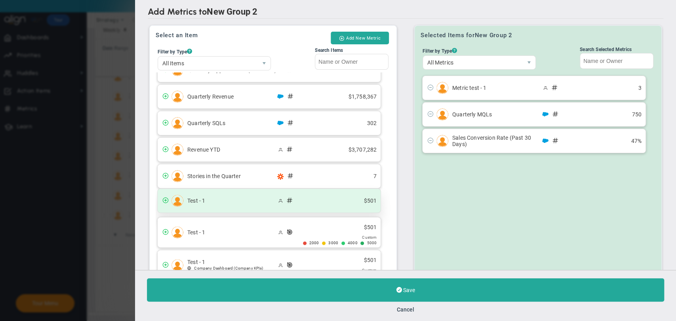
click at [252, 199] on span "Test - 1" at bounding box center [231, 201] width 89 height 6
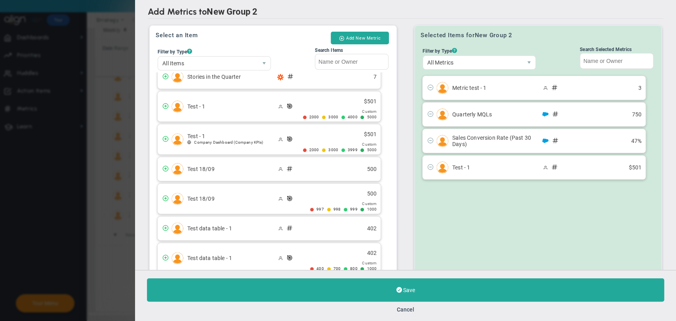
scroll to position [748, 0]
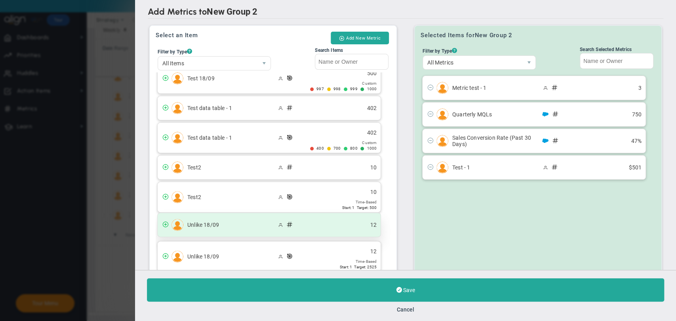
click at [257, 222] on span "Unlike 18/09" at bounding box center [231, 225] width 89 height 6
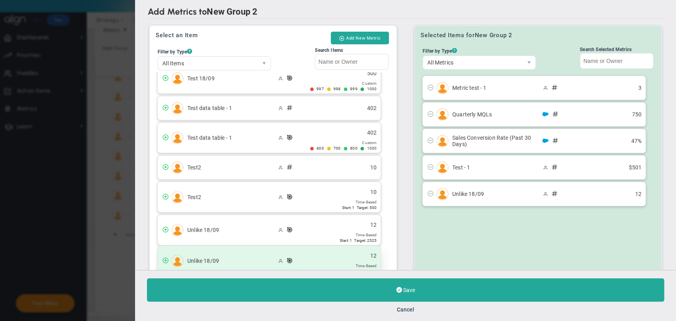
click at [247, 247] on div "Unlike 18/09 12 Time-Based Start: 1 Target: 2525" at bounding box center [269, 261] width 223 height 30
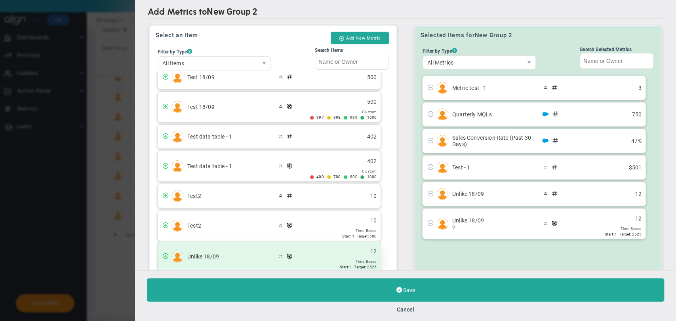
scroll to position [77, 0]
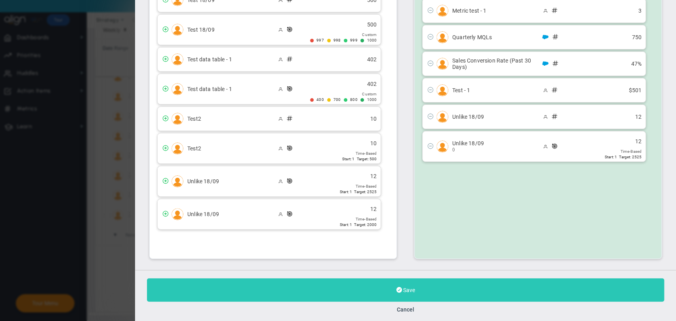
click at [339, 289] on button "Save" at bounding box center [405, 289] width 517 height 23
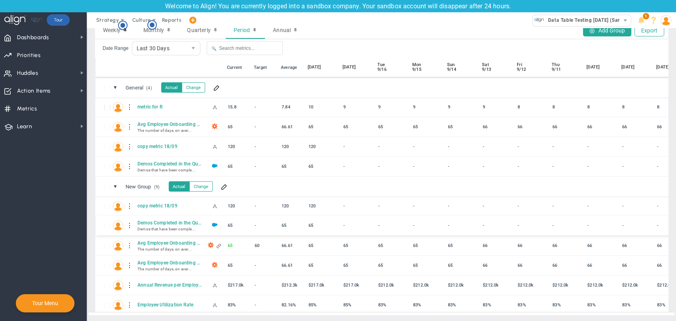
scroll to position [201, 0]
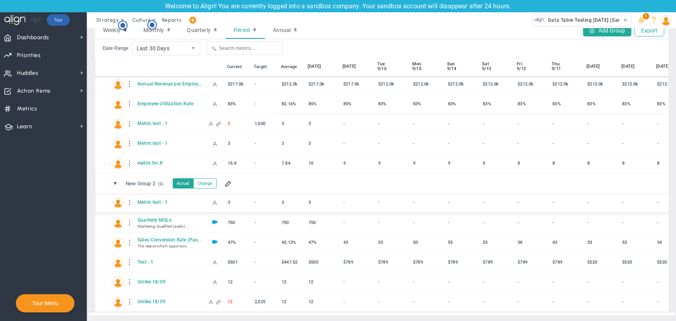
click at [412, 199] on div "-" at bounding box center [426, 202] width 30 height 9
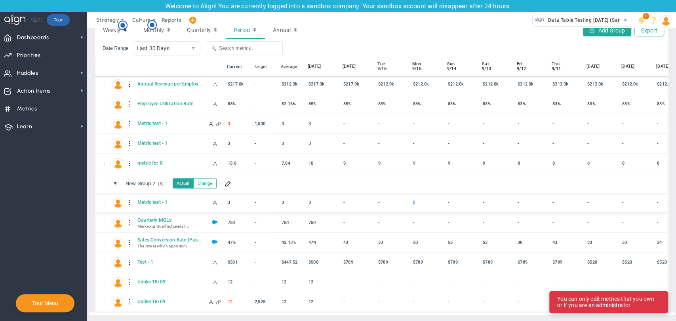
click at [412, 199] on div "-" at bounding box center [426, 202] width 30 height 9
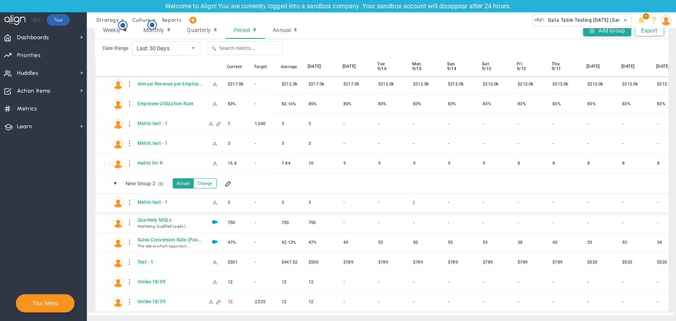
click at [412, 199] on div "-" at bounding box center [426, 202] width 30 height 9
click at [347, 158] on div "9" at bounding box center [356, 162] width 30 height 9
type input "8"
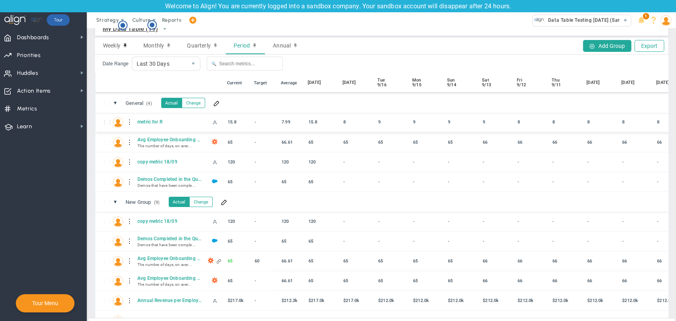
scroll to position [0, 0]
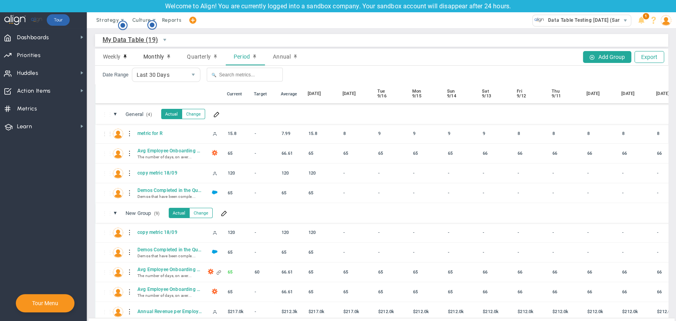
click at [158, 63] on div "Monthly" at bounding box center [157, 57] width 44 height 17
click at [114, 57] on span "Weekly" at bounding box center [111, 56] width 17 height 6
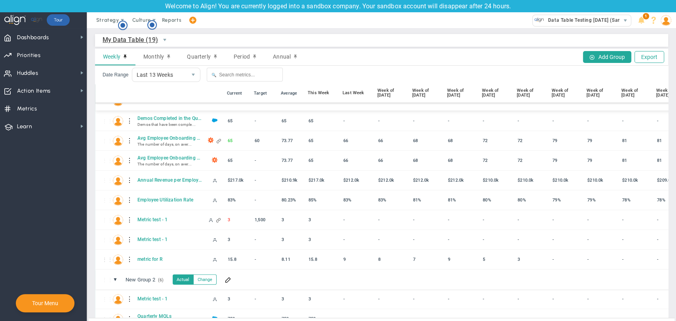
scroll to position [132, 0]
click at [344, 261] on div "9" at bounding box center [356, 258] width 30 height 9
type input "8"
type input "10"
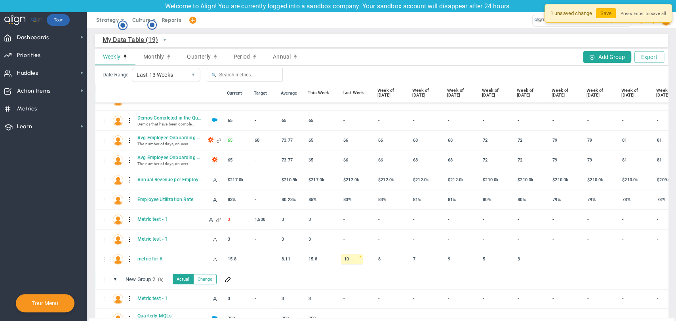
click at [370, 279] on div "⋮⋮ ▼ New Group 2 (6) New Group 2 Actual Change" at bounding box center [428, 279] width 667 height 20
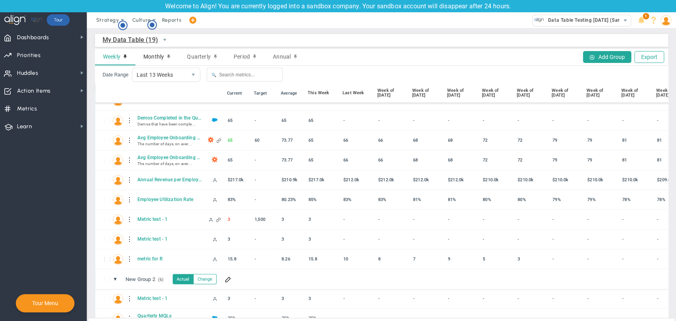
click at [148, 58] on span "Monthly" at bounding box center [153, 56] width 21 height 6
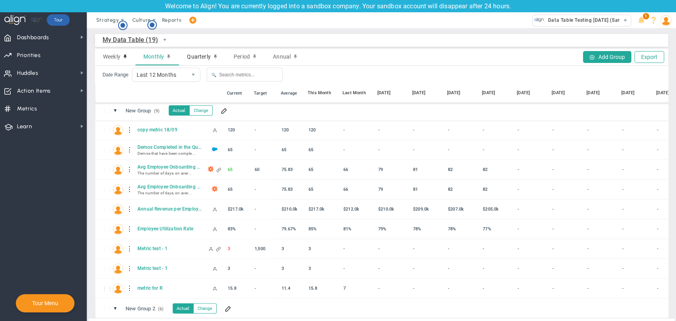
click at [190, 60] on span "Quarterly" at bounding box center [198, 56] width 23 height 6
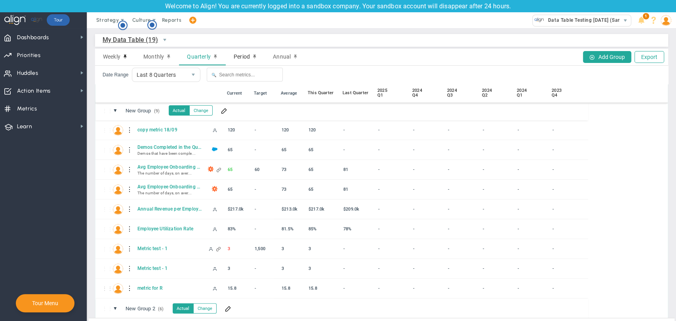
click at [245, 52] on div "Period" at bounding box center [245, 57] width 39 height 17
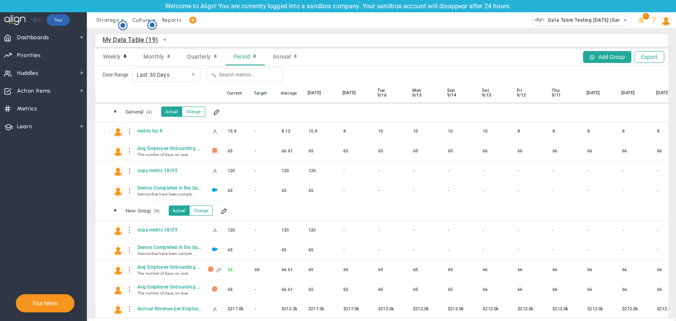
scroll to position [0, 0]
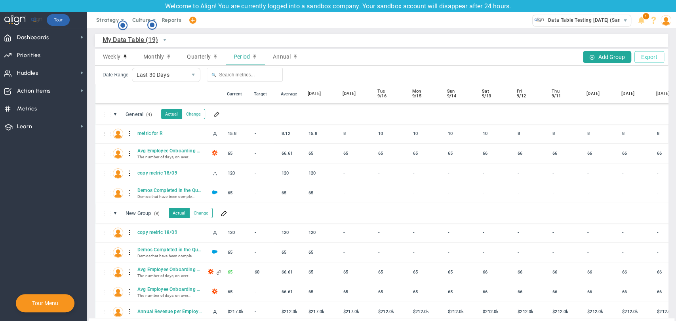
click at [647, 55] on button "Export" at bounding box center [649, 57] width 30 height 12
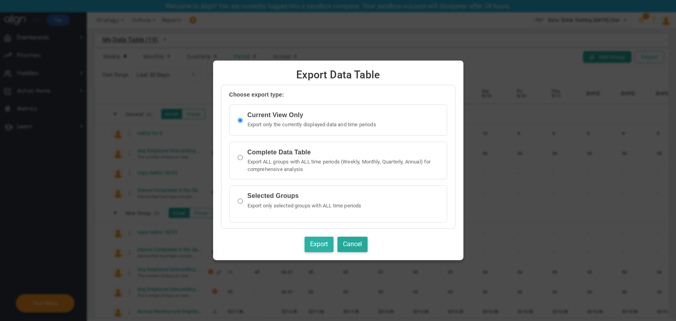
click at [319, 244] on button "Export" at bounding box center [319, 244] width 29 height 15
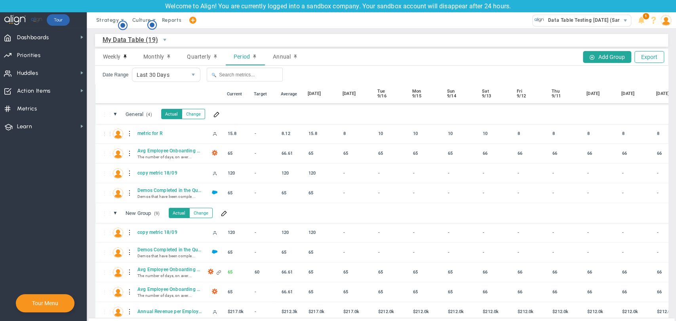
click at [190, 22] on span at bounding box center [192, 20] width 6 height 11
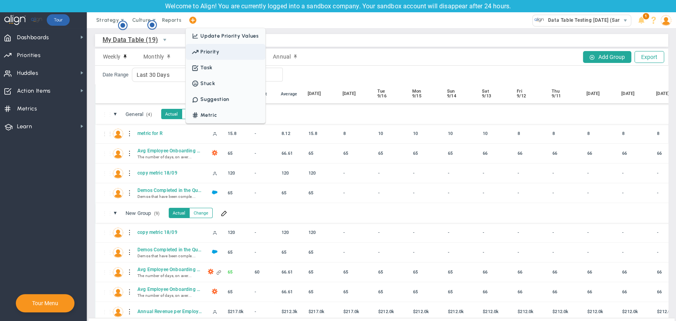
click at [206, 52] on span "Priority" at bounding box center [209, 52] width 19 height 6
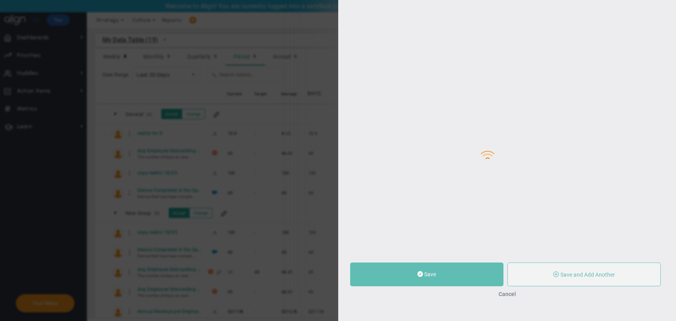
type input "0"
radio input "true"
type input "[PERSON_NAME] BM"
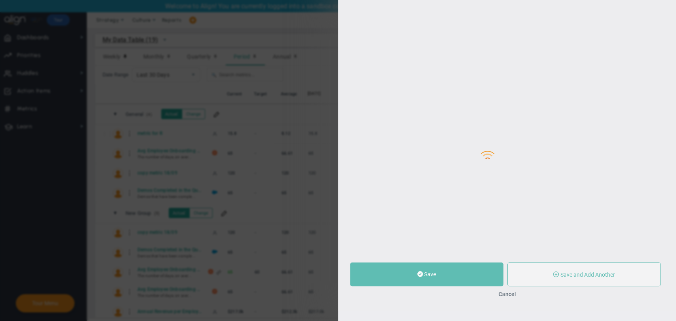
type input "0"
radio input "true"
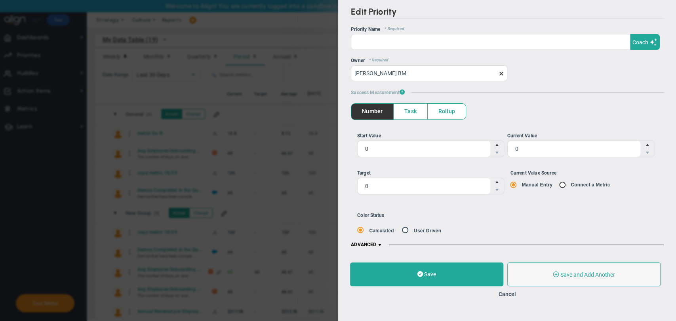
click at [508, 289] on div "Save Save and Add Another Save and Add Child Cancel" at bounding box center [507, 280] width 338 height 51
click at [507, 291] on button "Cancel" at bounding box center [506, 294] width 17 height 6
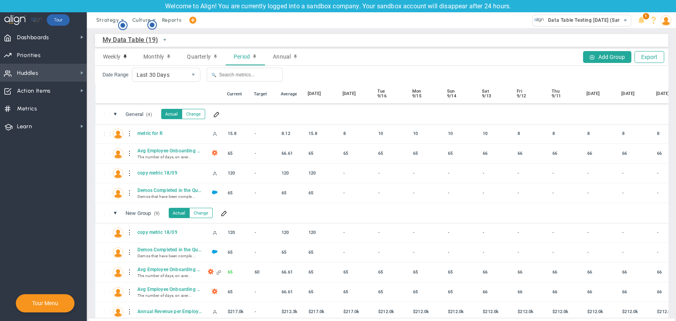
click at [60, 70] on span "Huddles Huddles" at bounding box center [43, 73] width 87 height 18
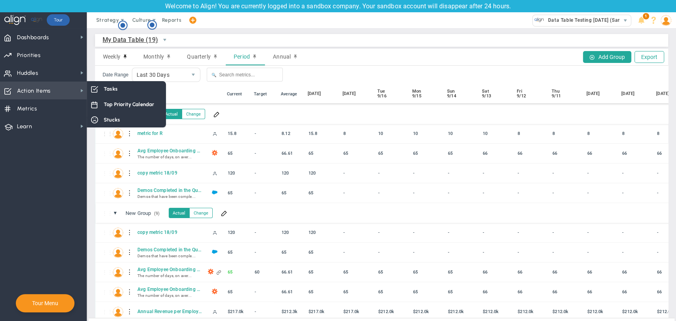
click at [58, 88] on span "Action Items Action Items" at bounding box center [43, 91] width 87 height 18
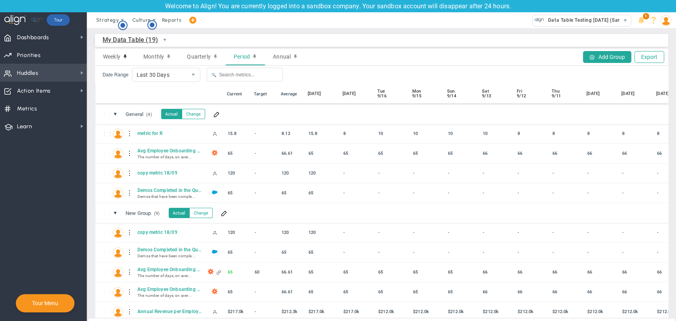
click at [54, 72] on span "Huddles Huddles" at bounding box center [43, 73] width 87 height 18
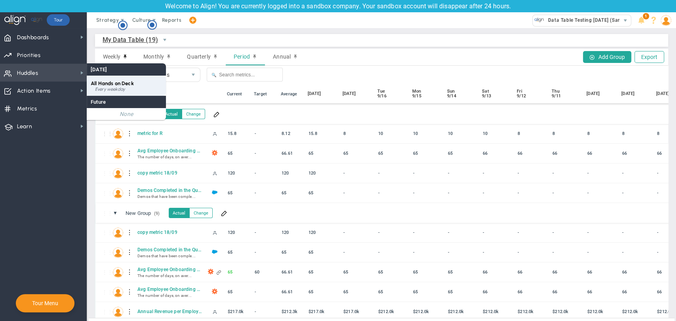
click at [107, 87] on div "Every weekday" at bounding box center [128, 89] width 67 height 5
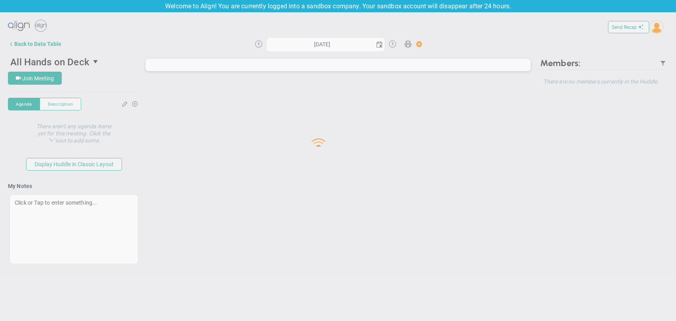
type input "[DATE]"
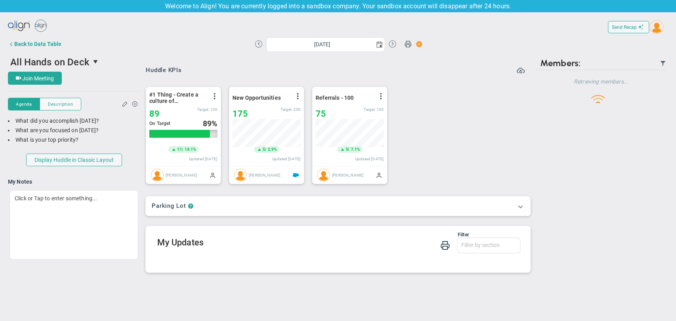
scroll to position [28, 68]
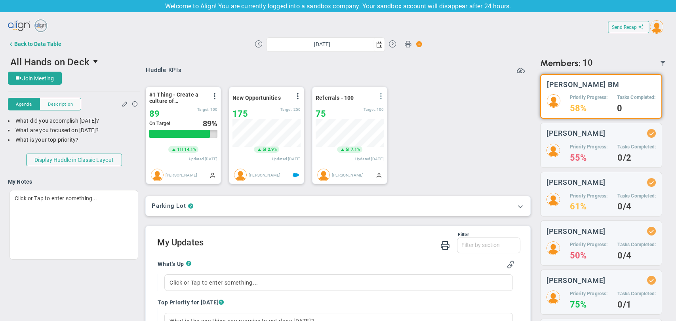
click at [378, 98] on span at bounding box center [381, 96] width 6 height 6
click at [375, 102] on span "View Historical Graph" at bounding box center [358, 102] width 51 height 6
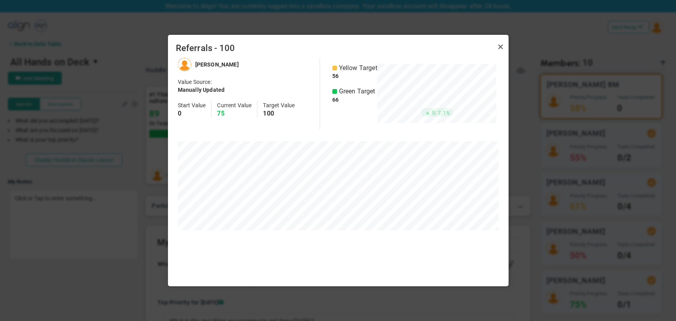
scroll to position [228, 340]
click at [506, 49] on div "Referrals - 100" at bounding box center [338, 46] width 341 height 23
click at [504, 48] on link "Close" at bounding box center [501, 47] width 10 height 10
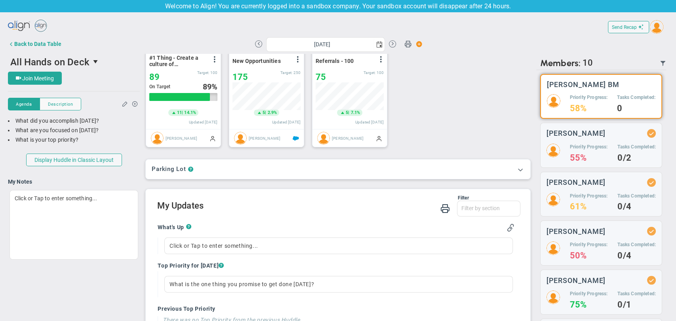
scroll to position [0, 0]
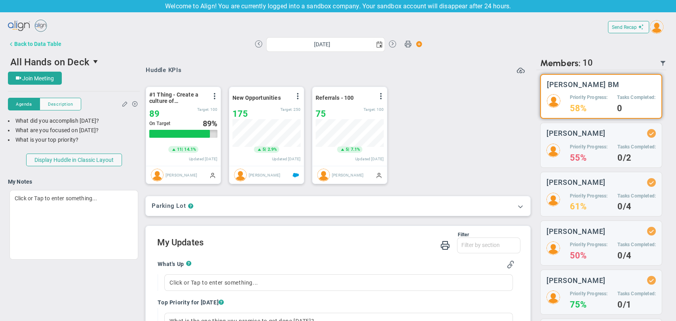
click at [22, 44] on div "Back to Data Table" at bounding box center [37, 44] width 47 height 6
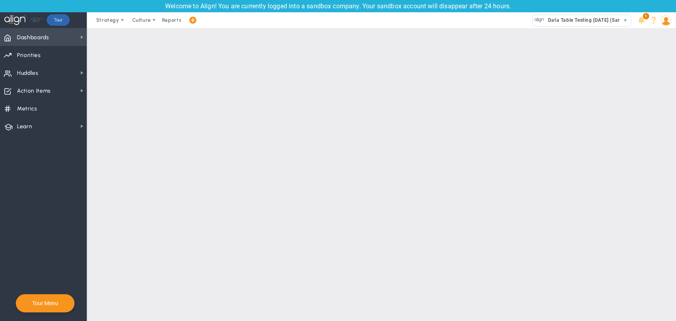
click at [55, 37] on span "Dashboards Dashboards" at bounding box center [43, 37] width 87 height 18
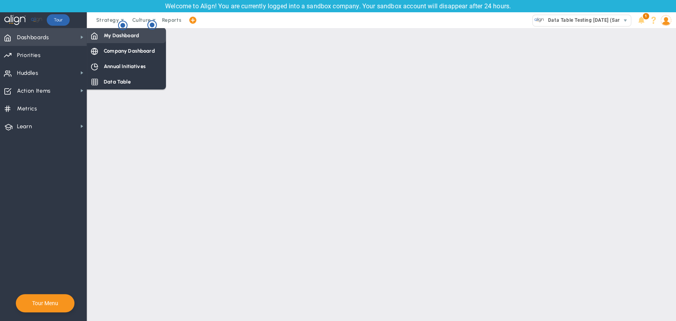
click at [116, 40] on div "My Dashboard" at bounding box center [126, 35] width 79 height 15
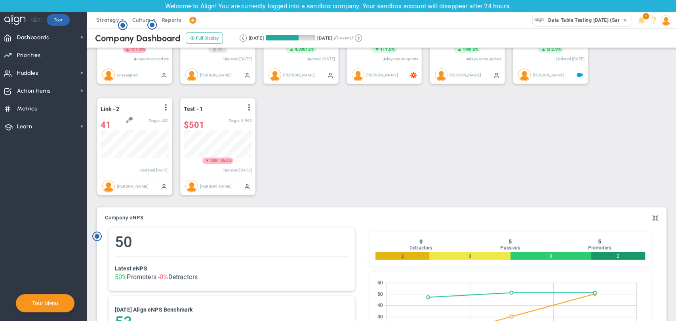
scroll to position [201, 0]
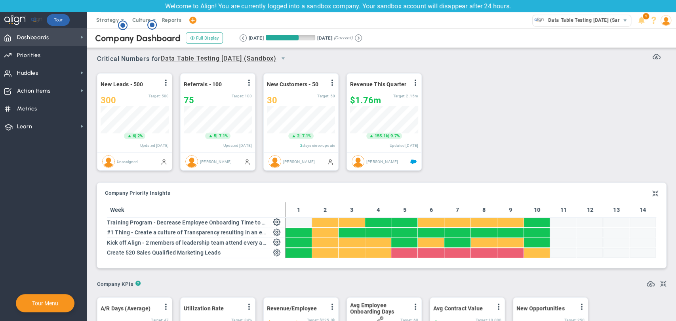
click at [59, 38] on span "Dashboards Dashboards" at bounding box center [43, 37] width 87 height 18
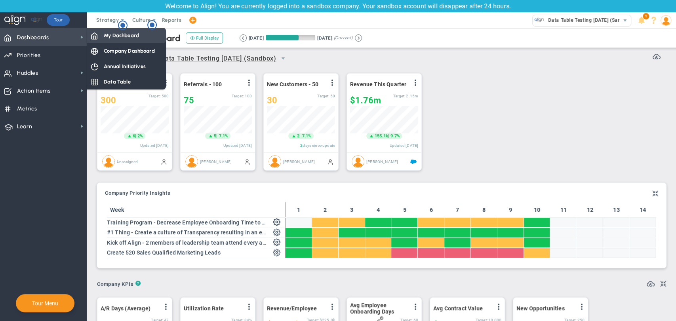
click at [107, 38] on span "My Dashboard" at bounding box center [121, 36] width 35 height 8
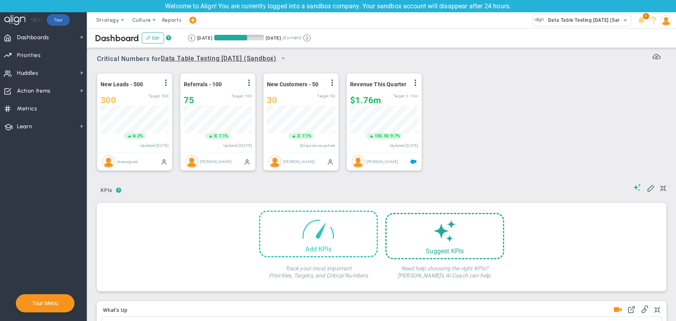
click at [305, 232] on span at bounding box center [318, 229] width 34 height 34
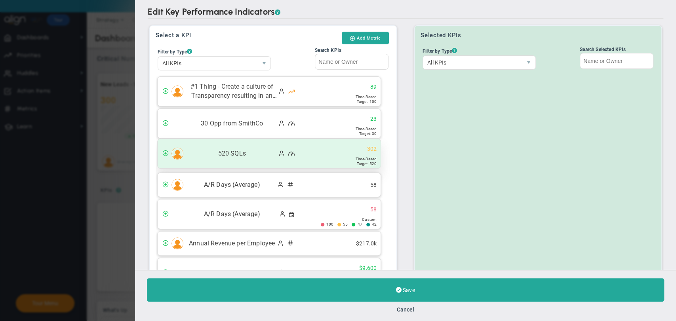
click at [243, 151] on span "520 SQLs" at bounding box center [231, 153] width 89 height 9
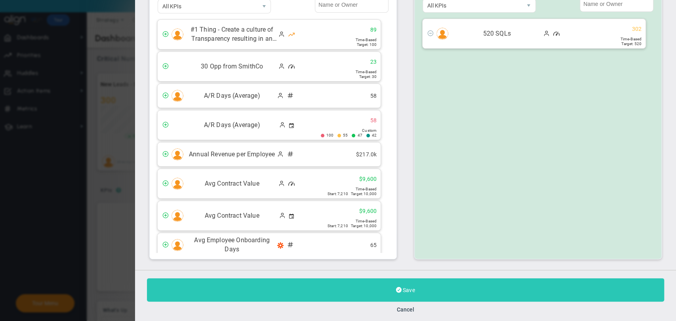
click at [336, 289] on button "Save" at bounding box center [405, 289] width 517 height 23
